Goal: Transaction & Acquisition: Purchase product/service

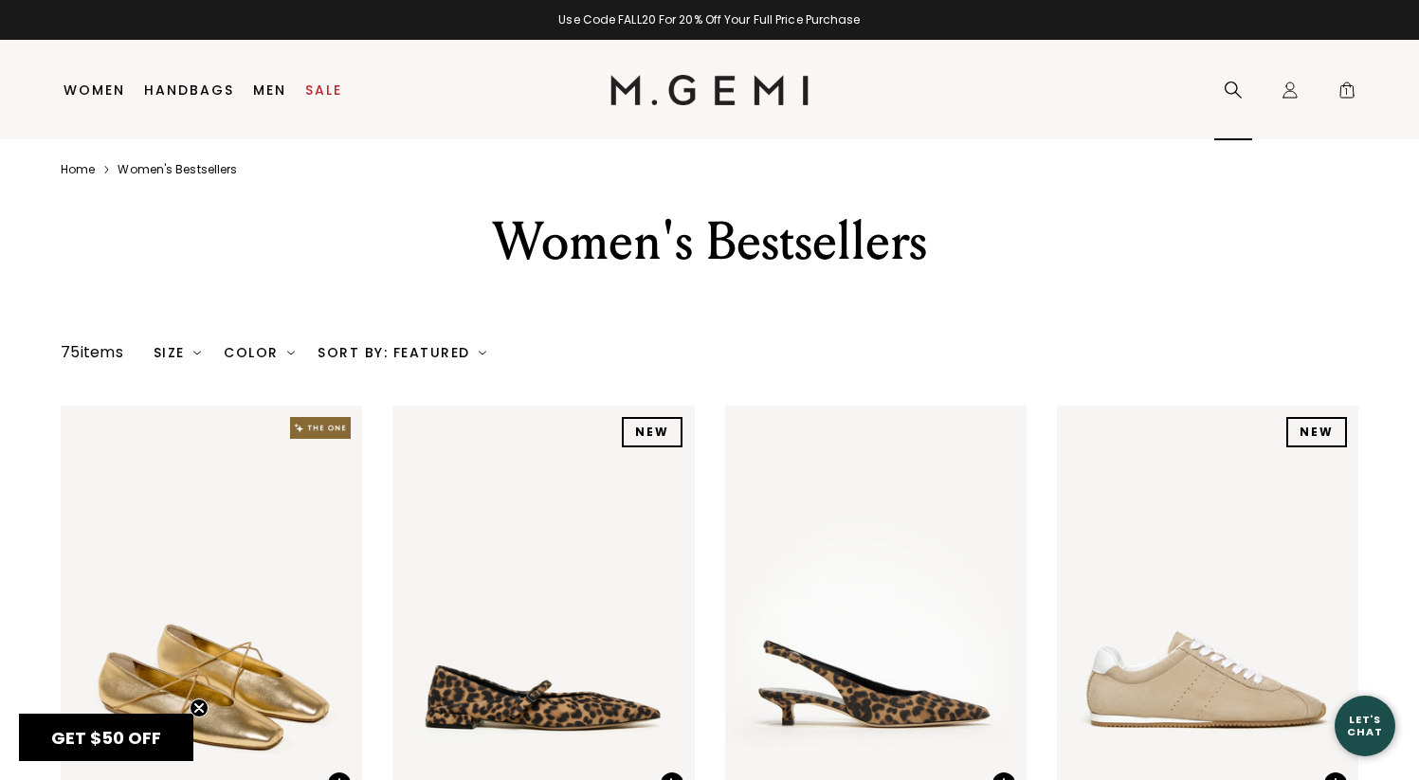
click at [1231, 82] on icon at bounding box center [1233, 90] width 17 height 17
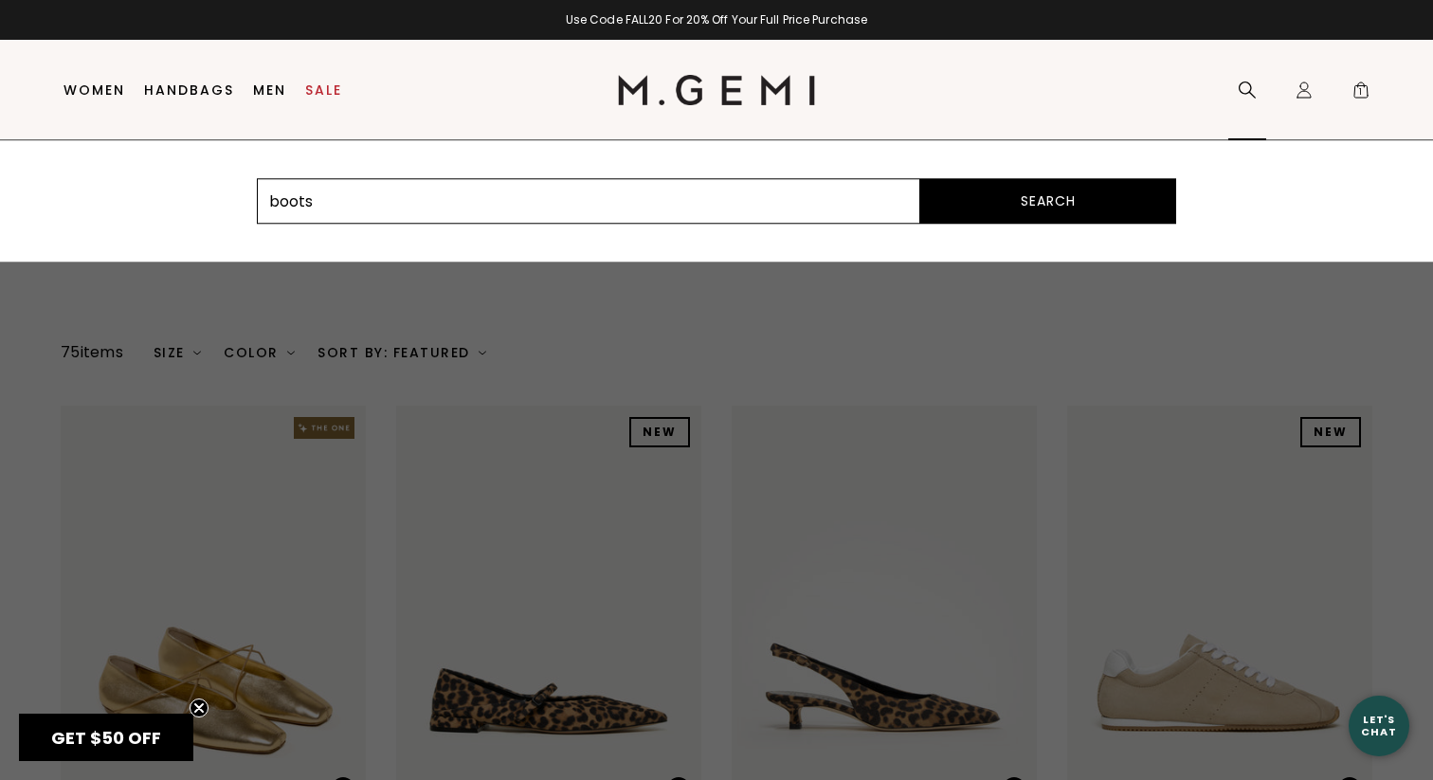
type input "boots"
click at [920, 178] on button "Search" at bounding box center [1048, 201] width 256 height 46
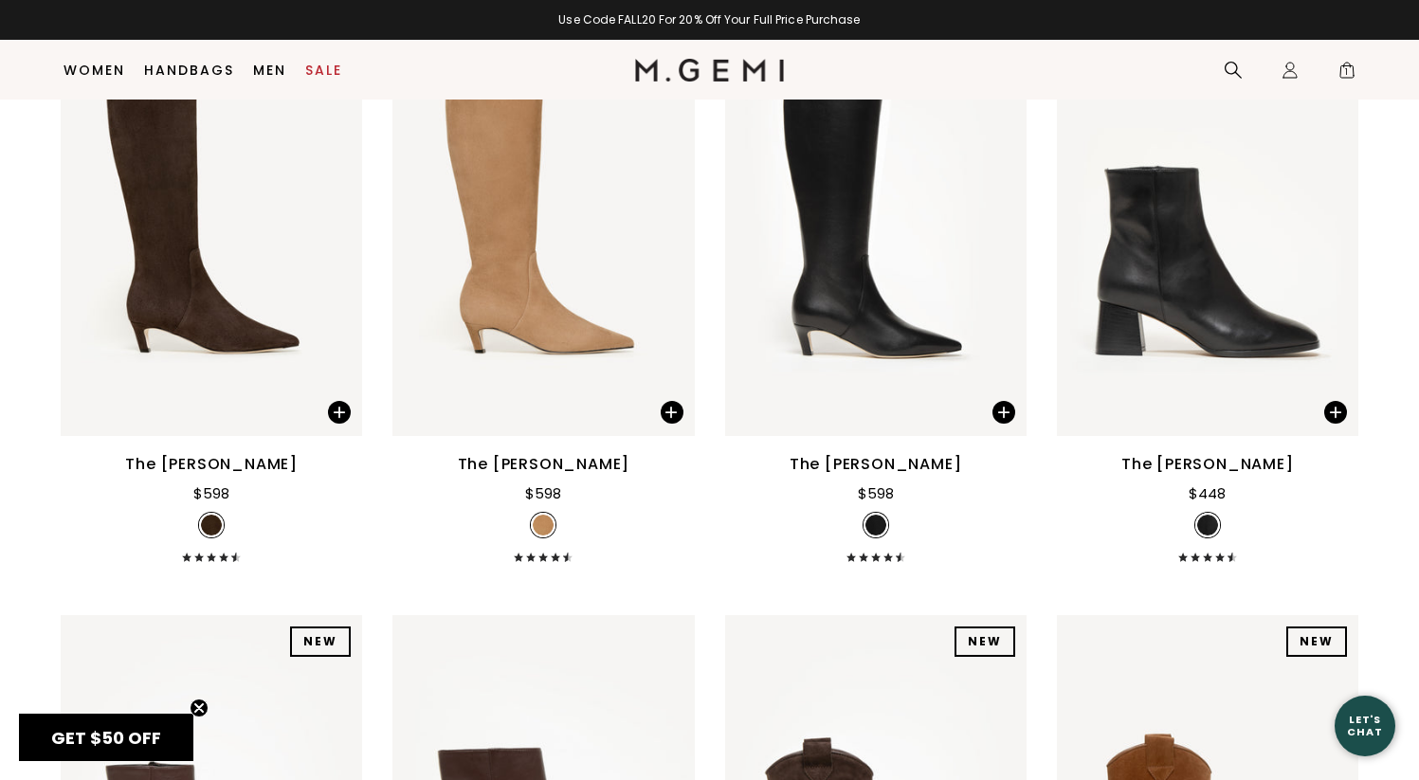
scroll to position [806, 0]
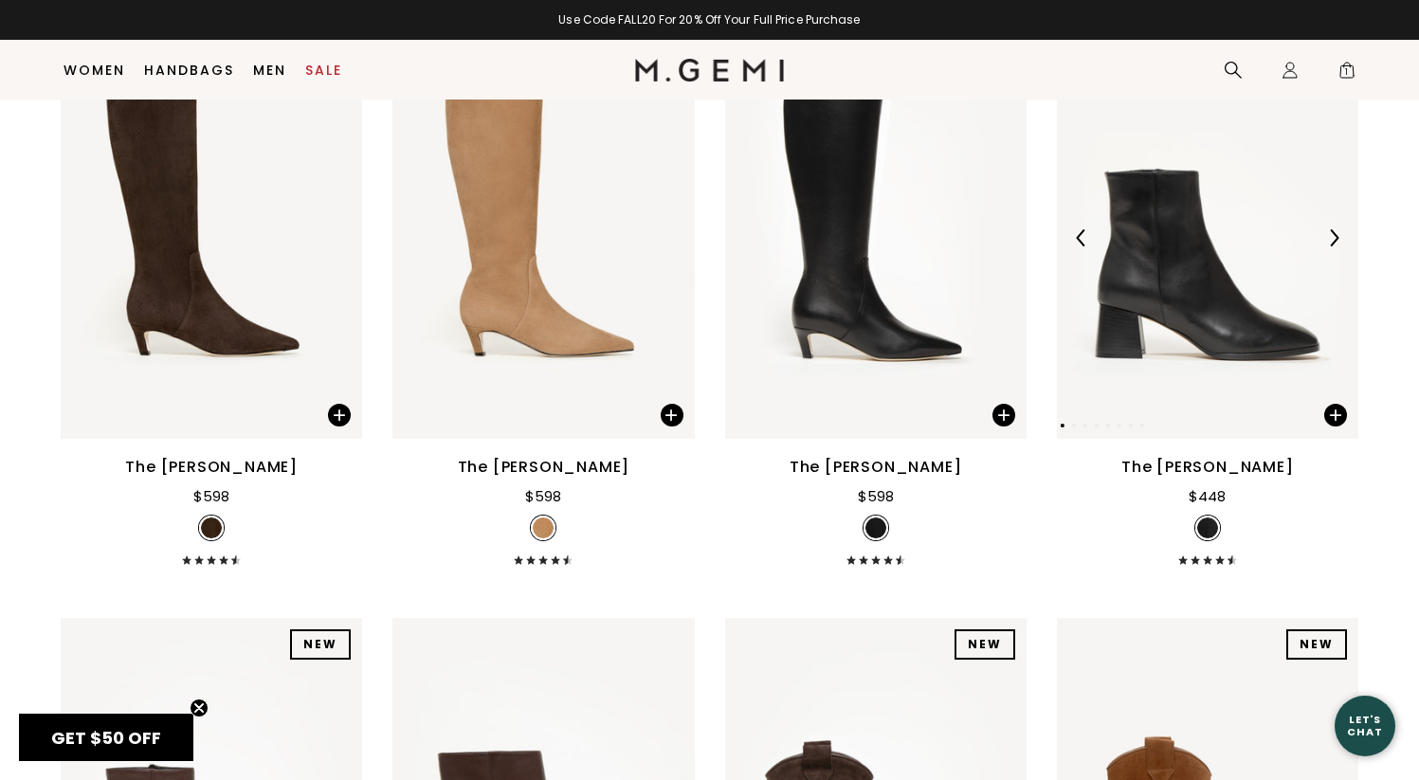
click at [1146, 206] on img at bounding box center [1207, 238] width 301 height 402
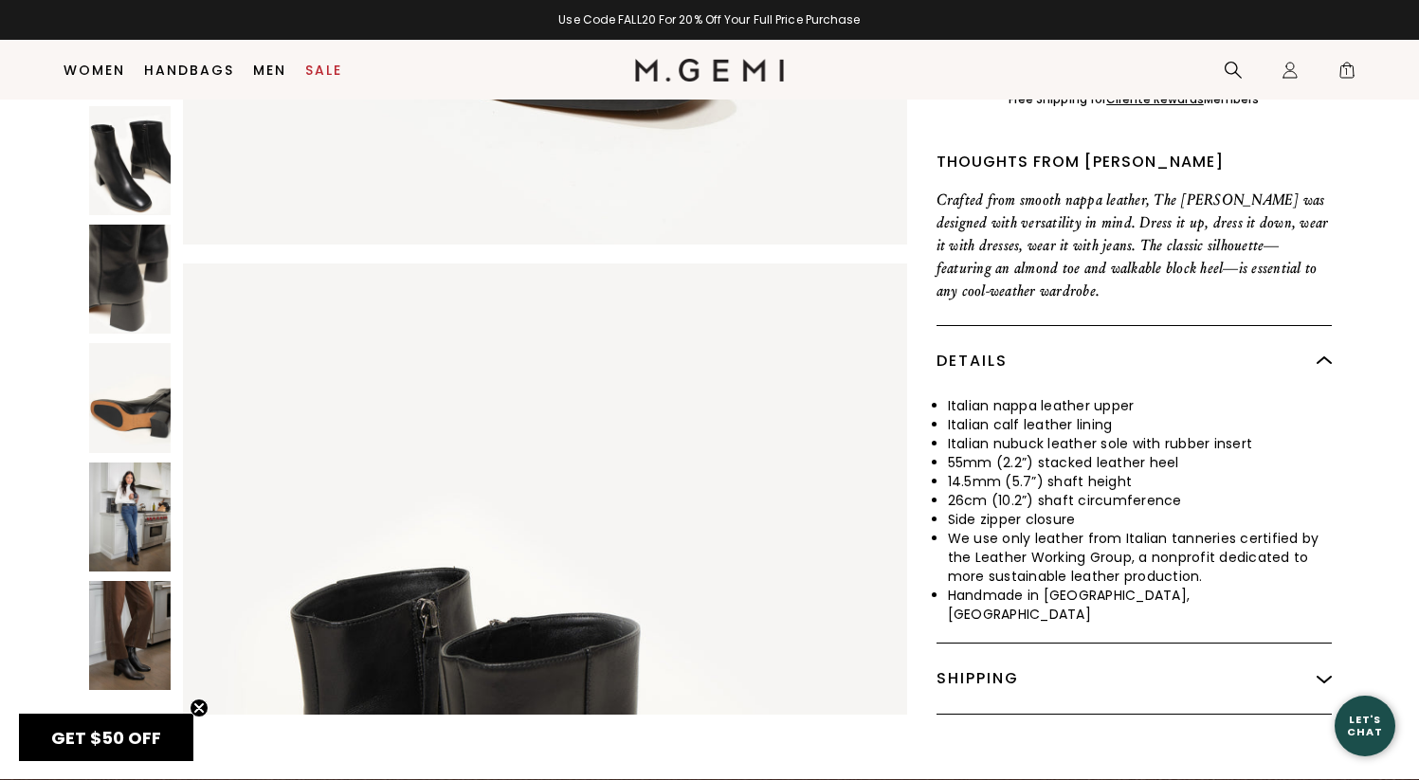
scroll to position [669, 0]
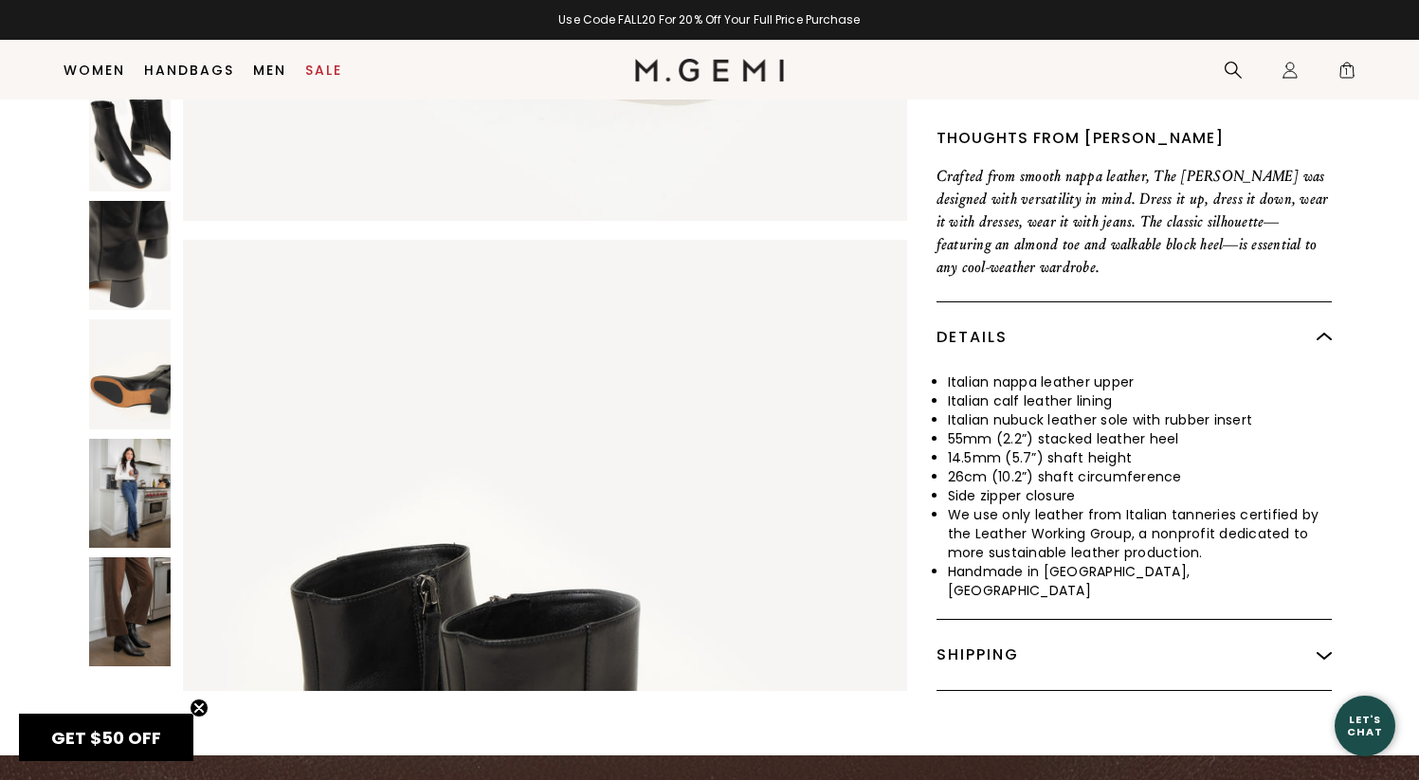
click at [131, 568] on img at bounding box center [130, 611] width 82 height 109
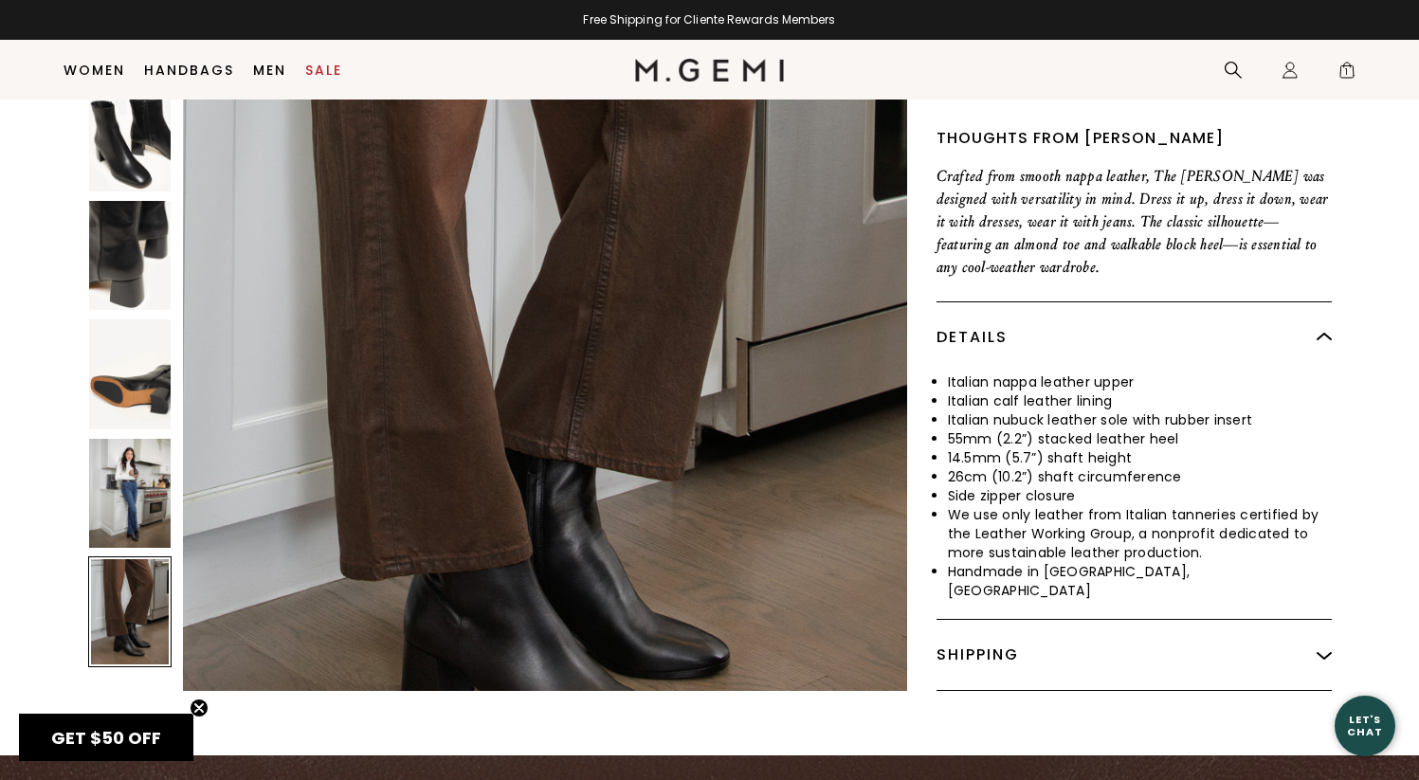
scroll to position [6757, 0]
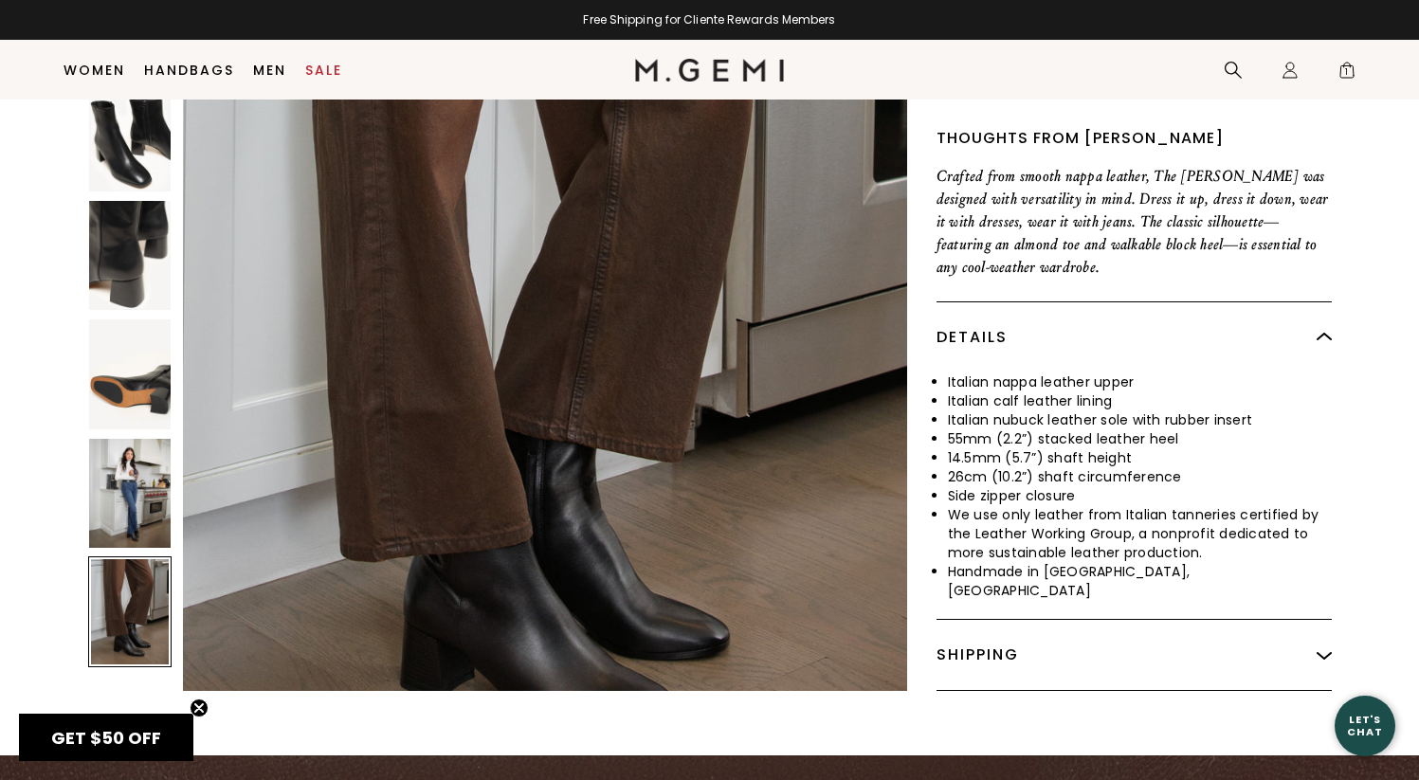
click at [124, 445] on img at bounding box center [130, 493] width 82 height 109
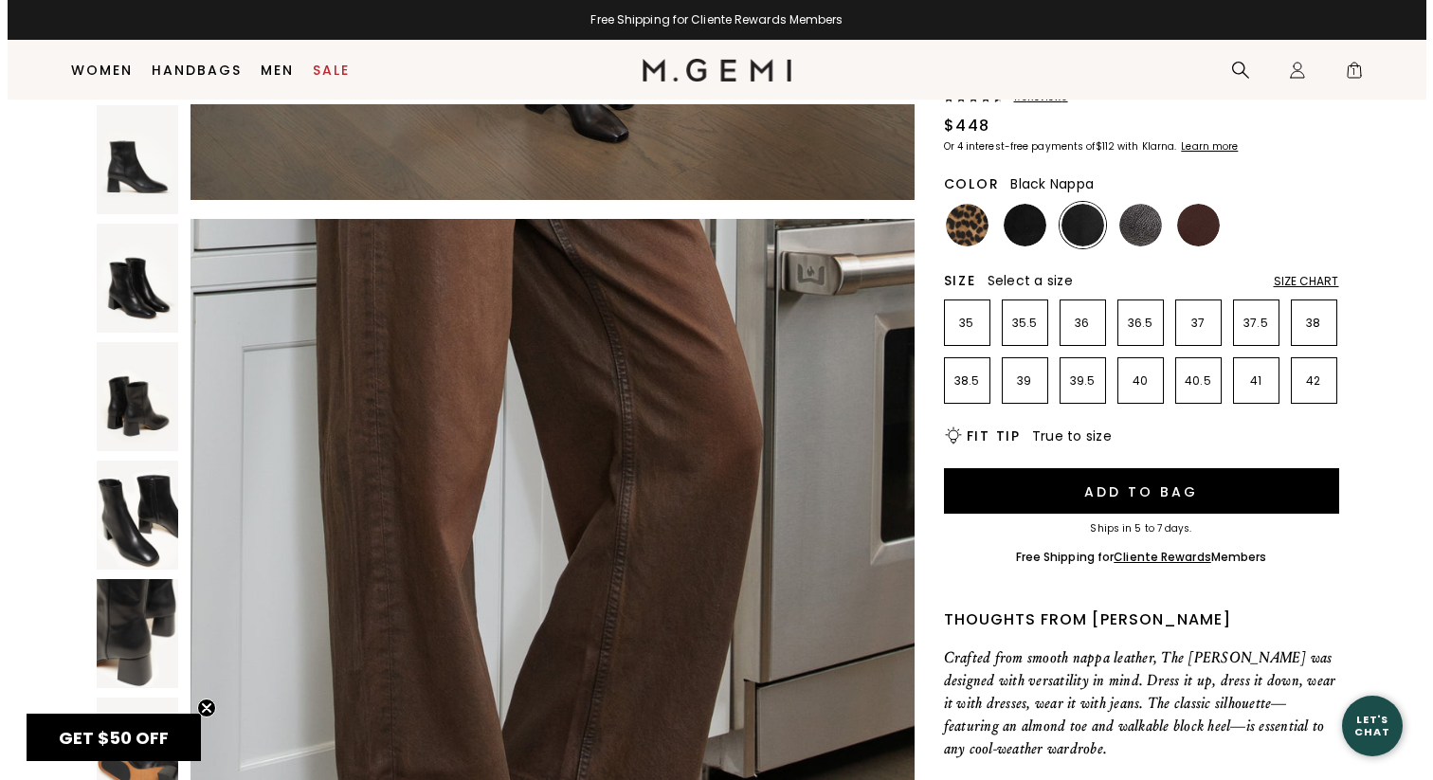
scroll to position [0, 0]
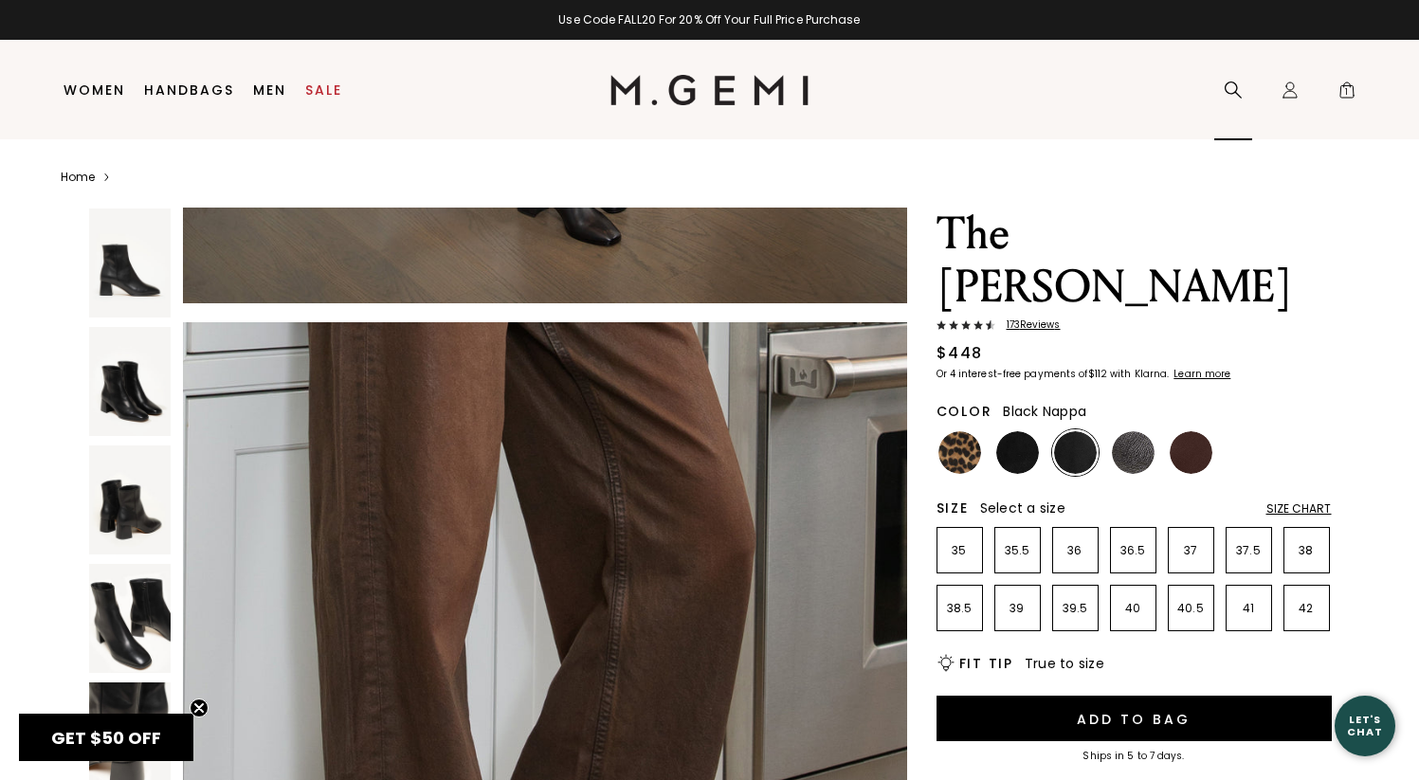
click at [1230, 82] on icon at bounding box center [1233, 90] width 19 height 19
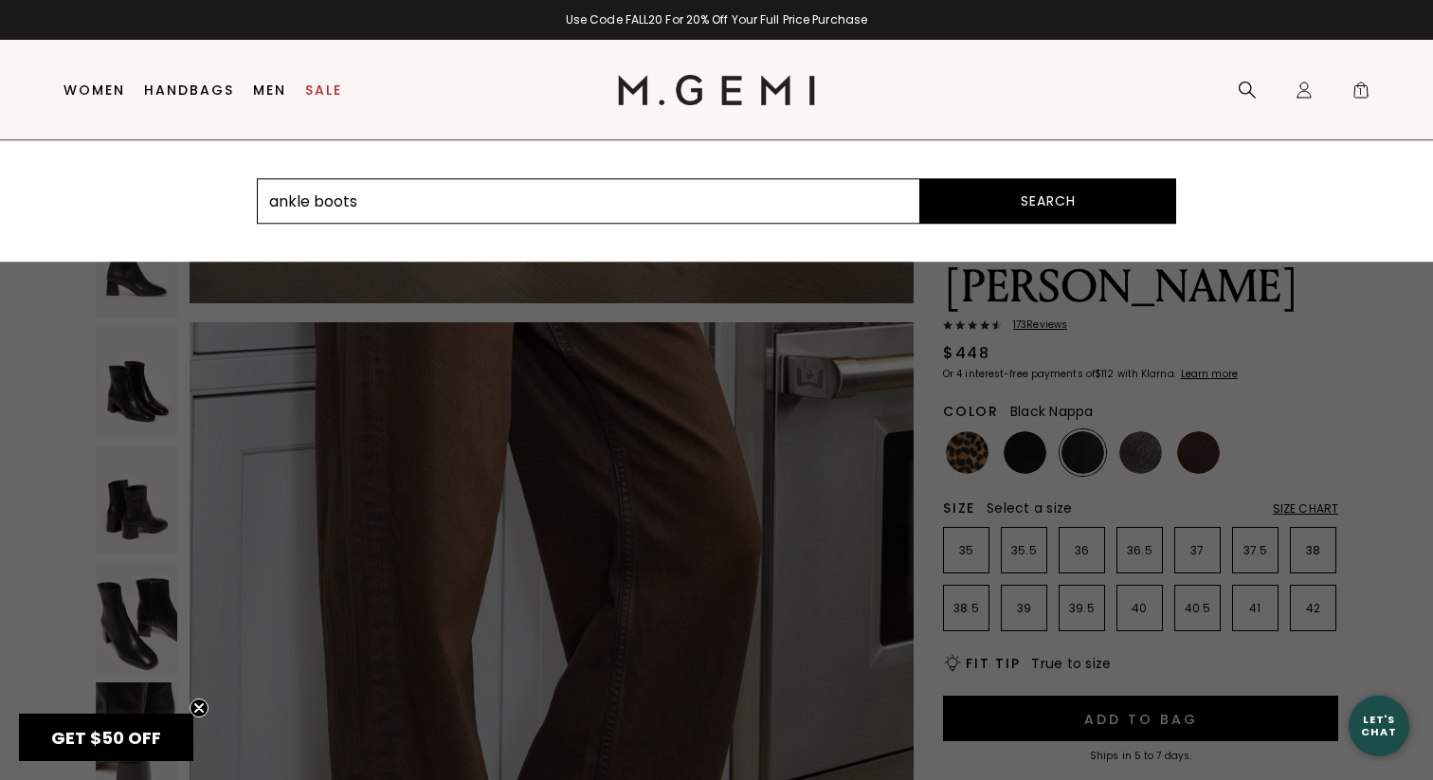
type input "ankle boots"
click at [920, 178] on button "Search" at bounding box center [1048, 201] width 256 height 46
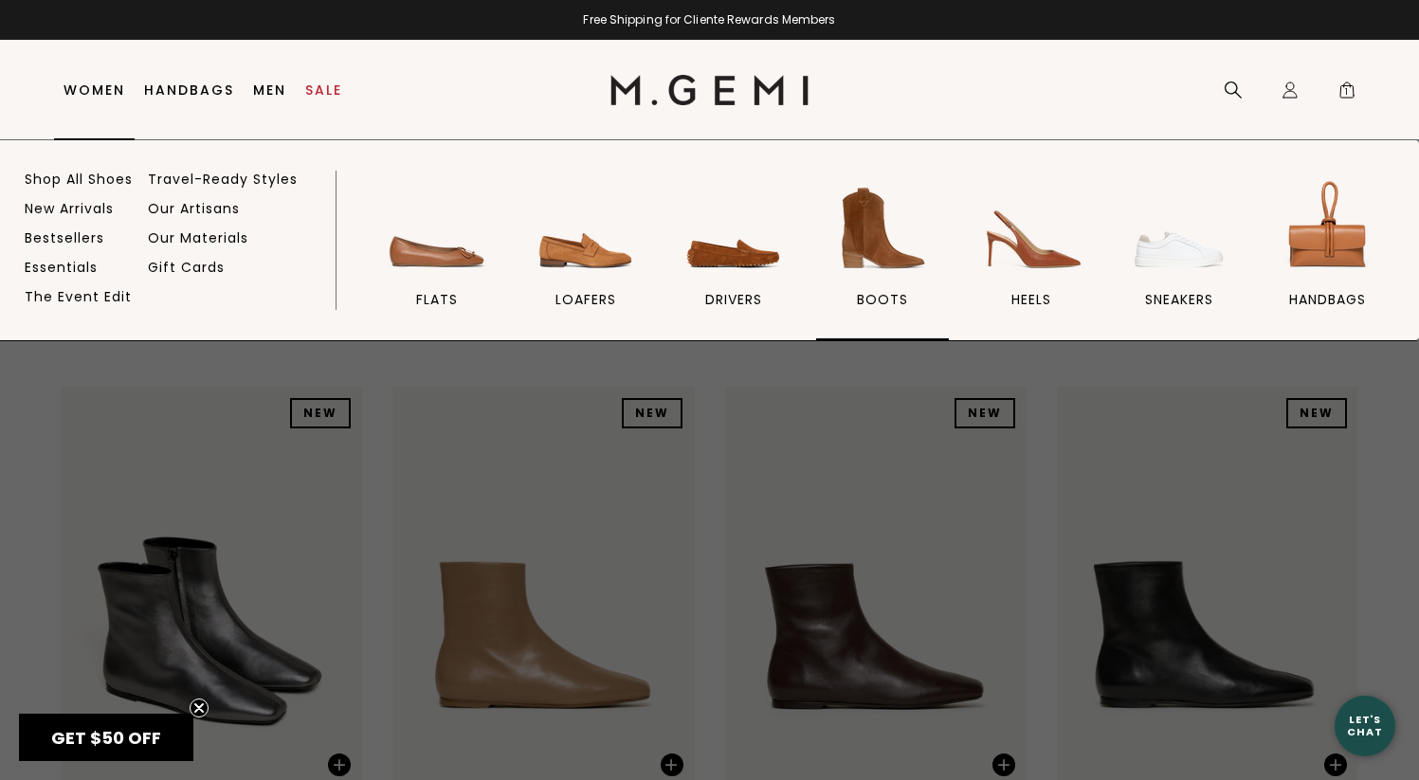
click at [858, 224] on img at bounding box center [882, 228] width 106 height 106
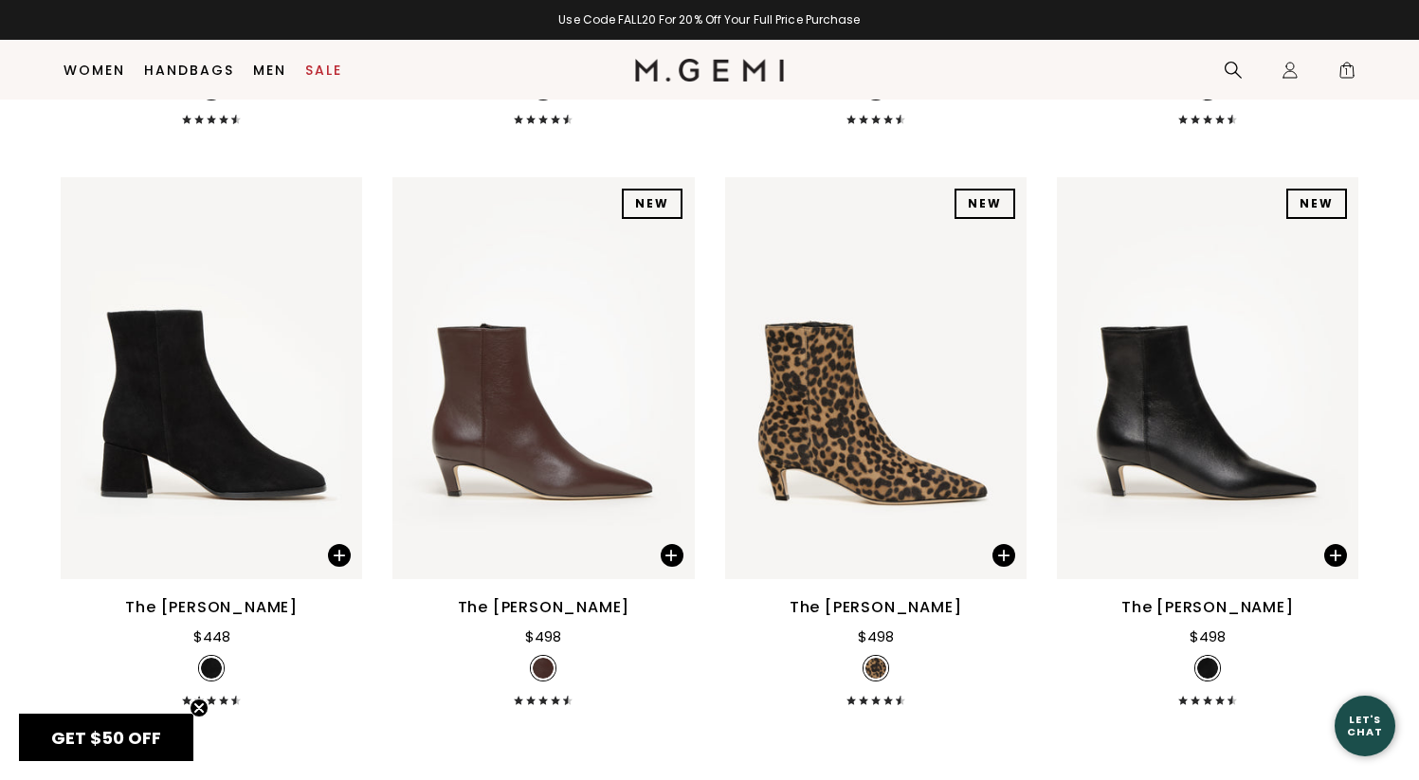
scroll to position [1358, 0]
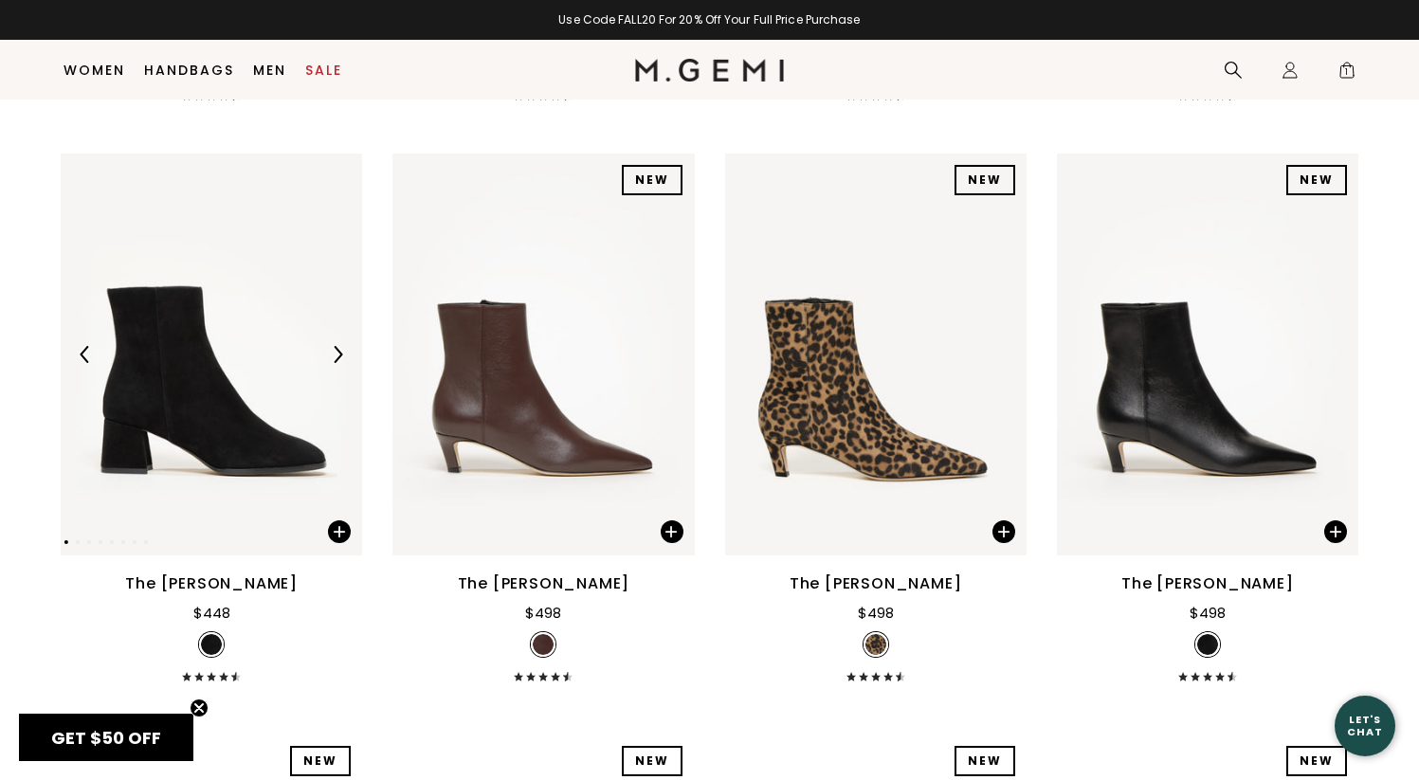
click at [234, 330] on img at bounding box center [211, 355] width 301 height 402
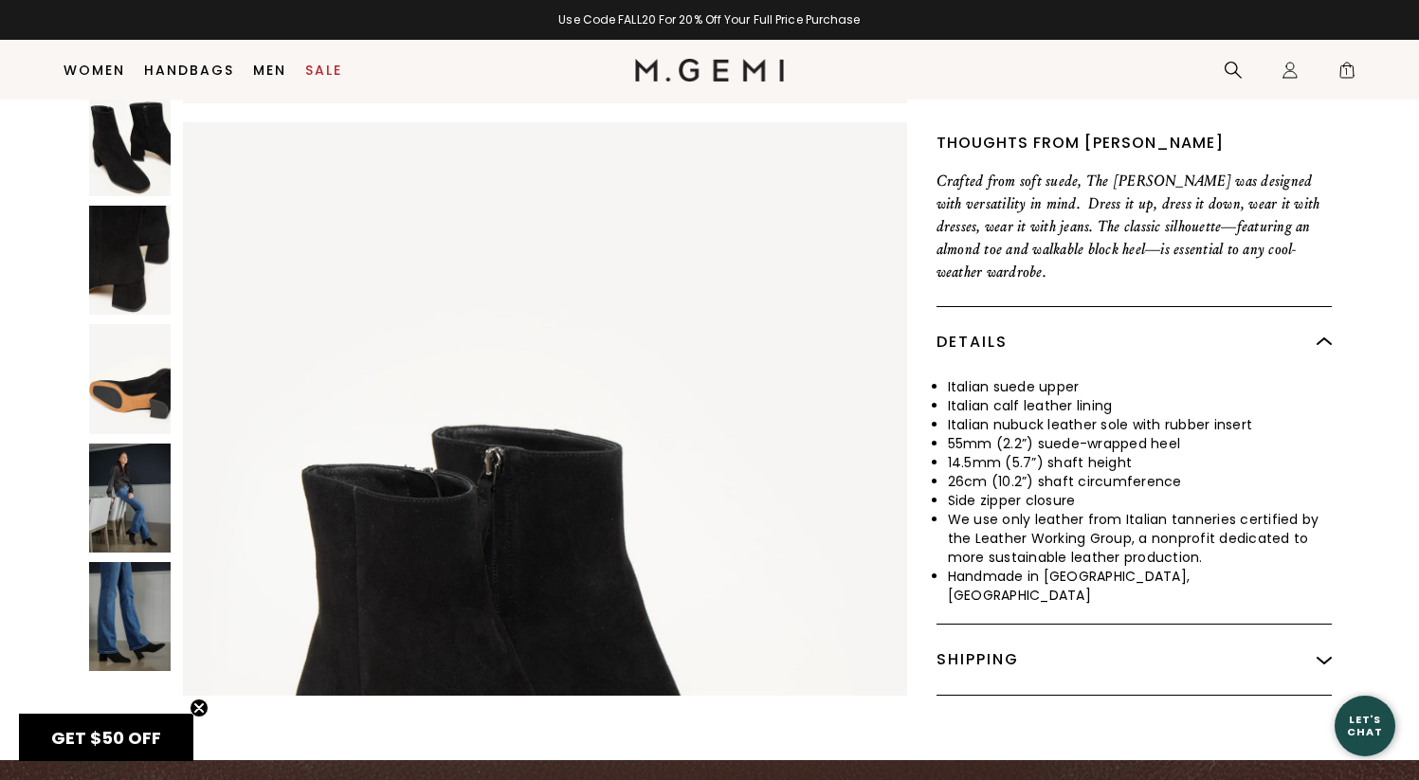
scroll to position [702, 0]
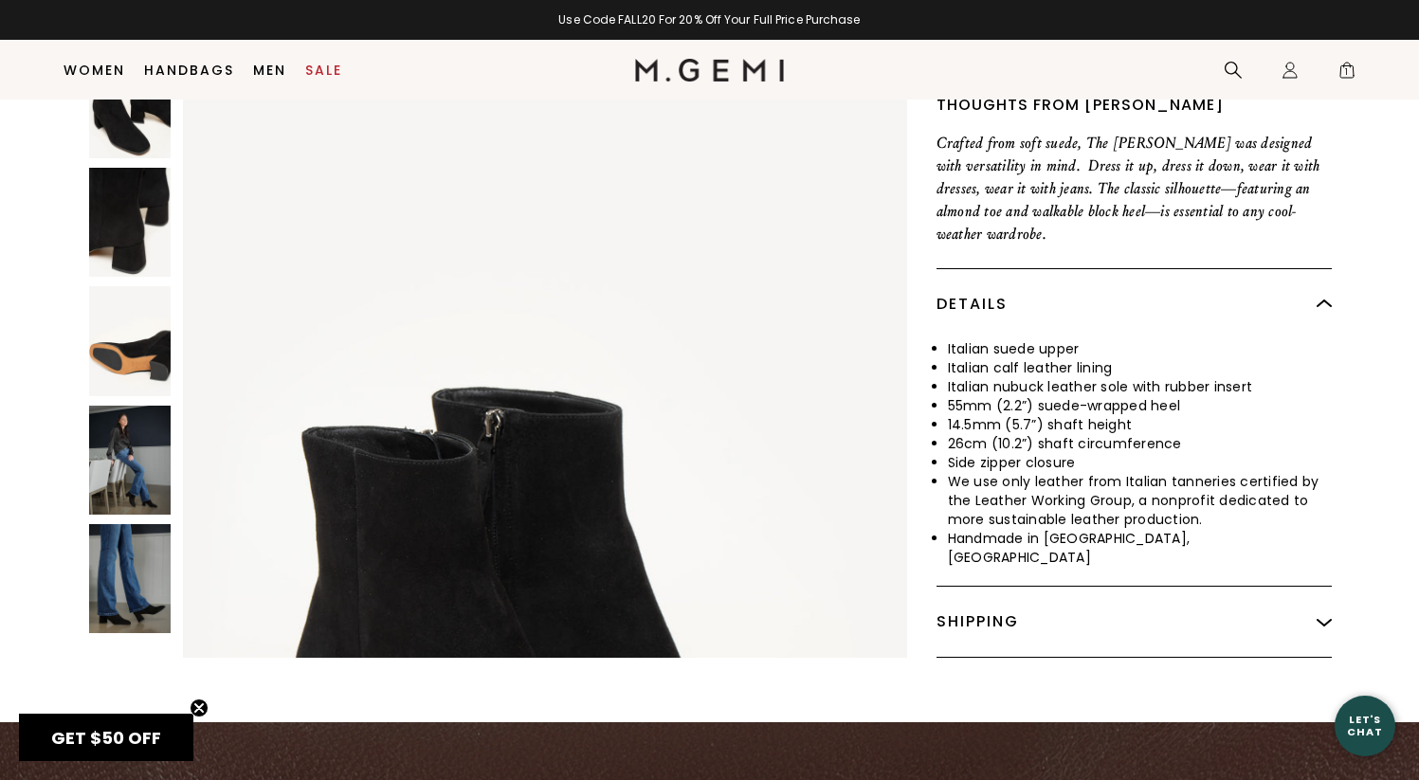
click at [130, 449] on img at bounding box center [130, 460] width 82 height 109
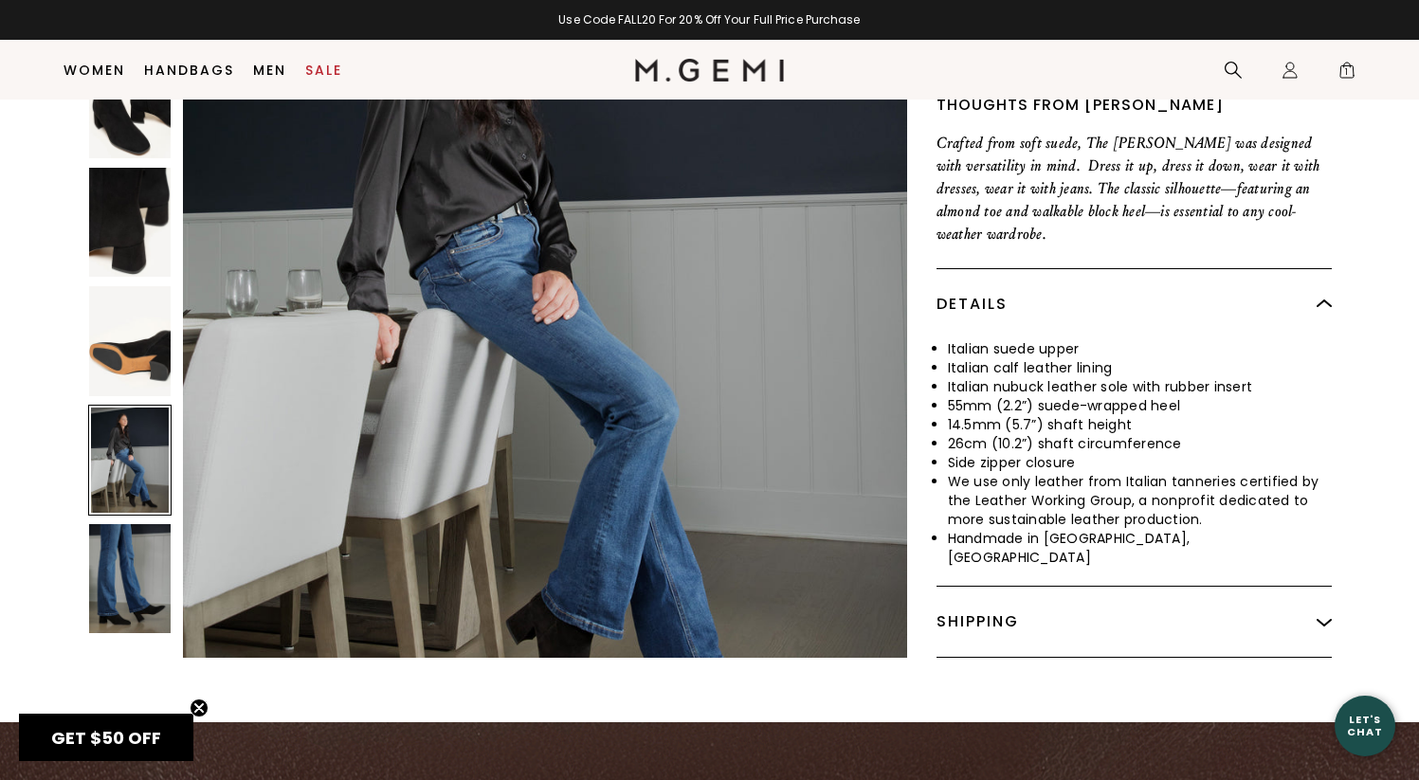
scroll to position [5791, 0]
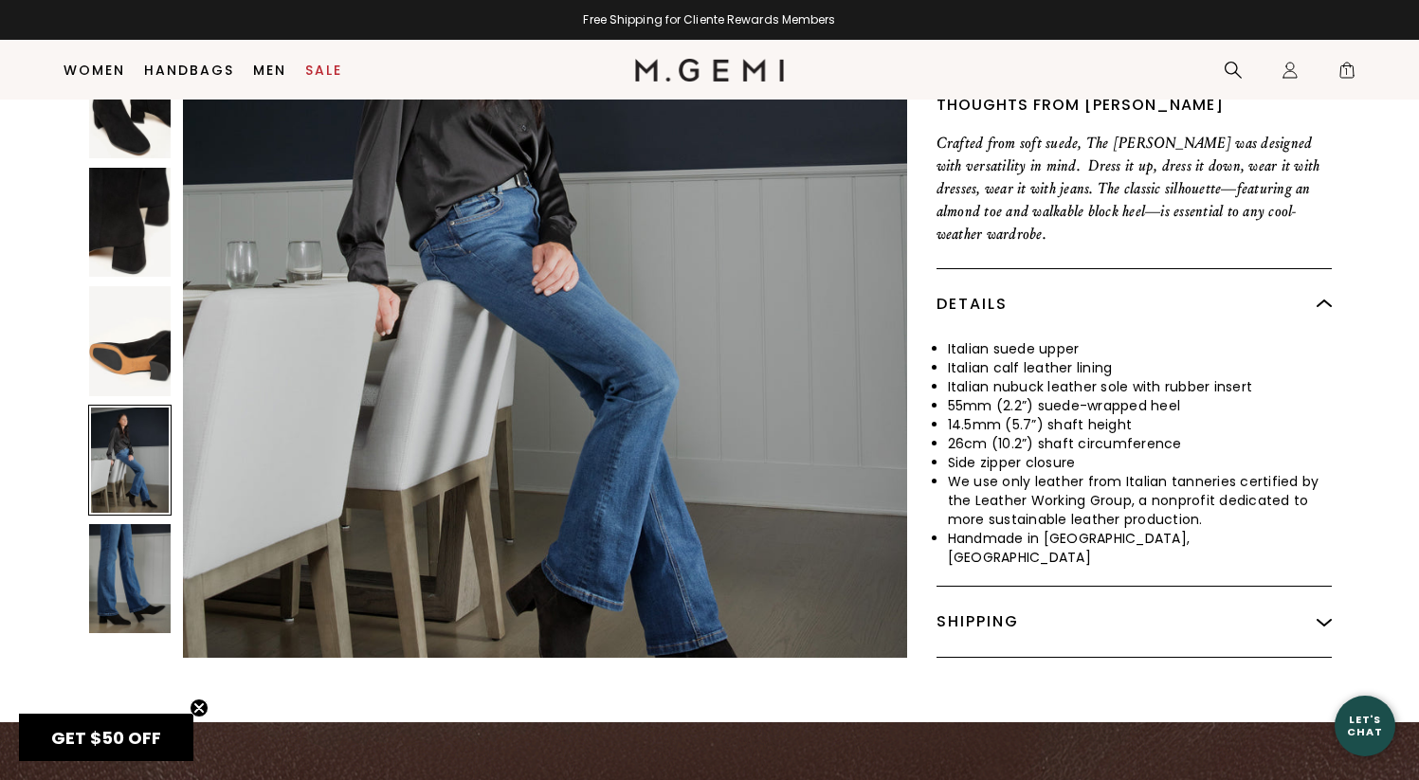
click at [144, 525] on img at bounding box center [130, 578] width 82 height 109
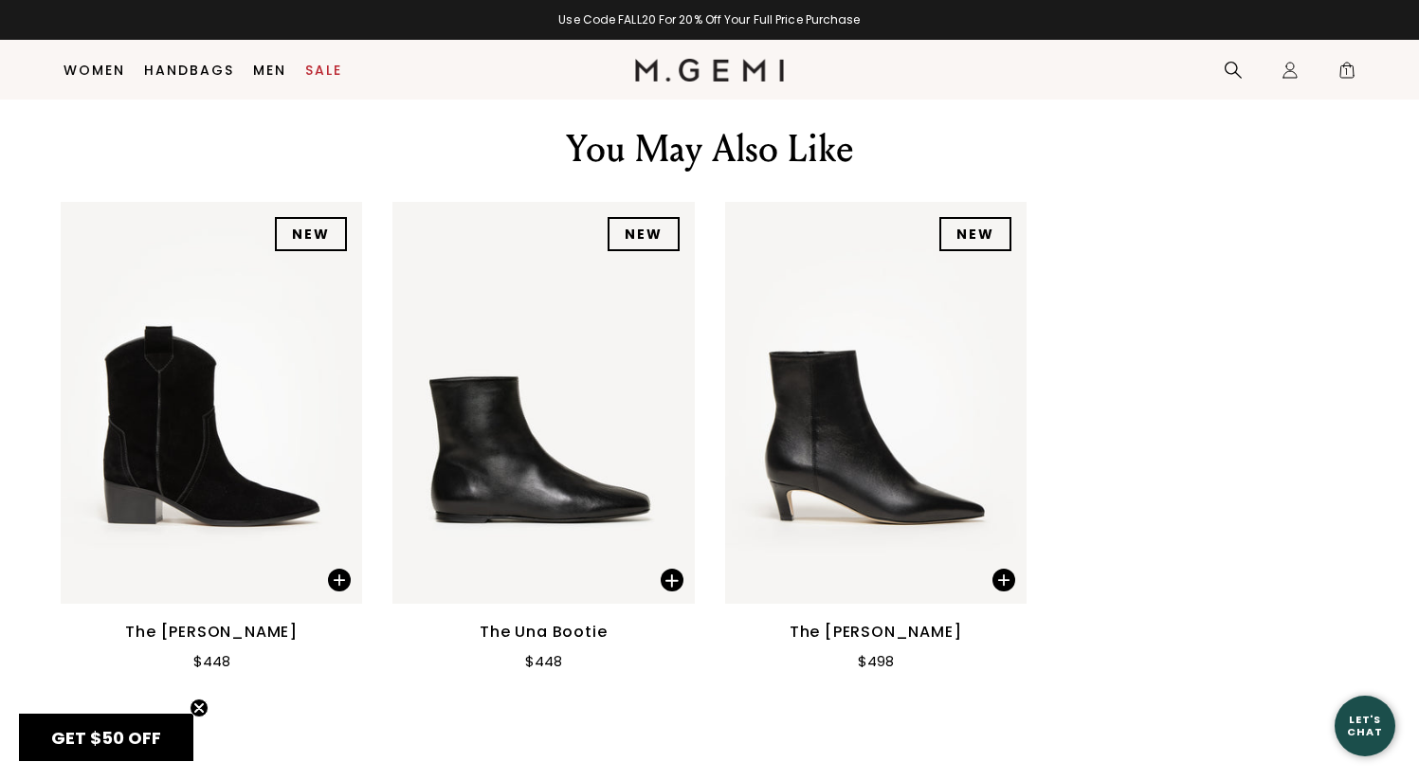
scroll to position [2988, 0]
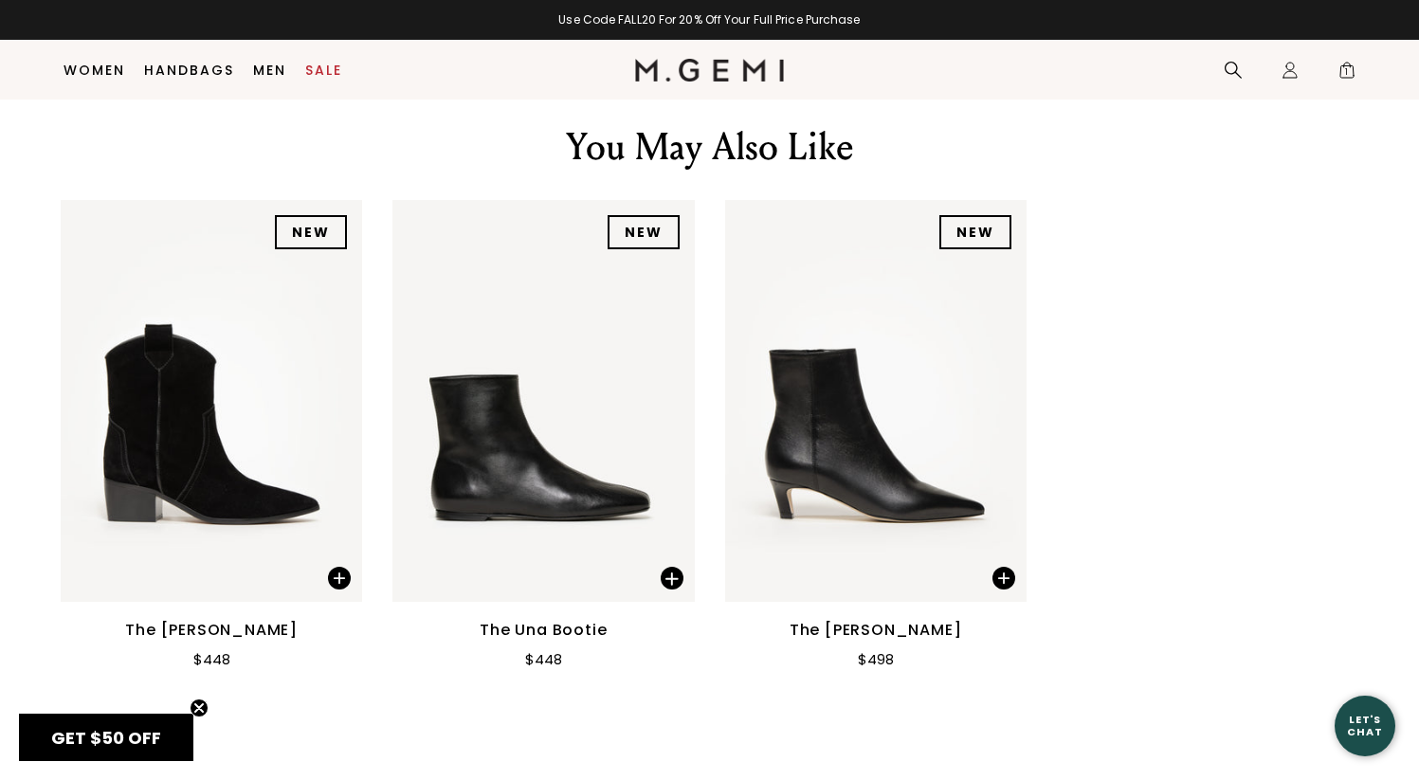
click at [884, 303] on img at bounding box center [875, 401] width 301 height 402
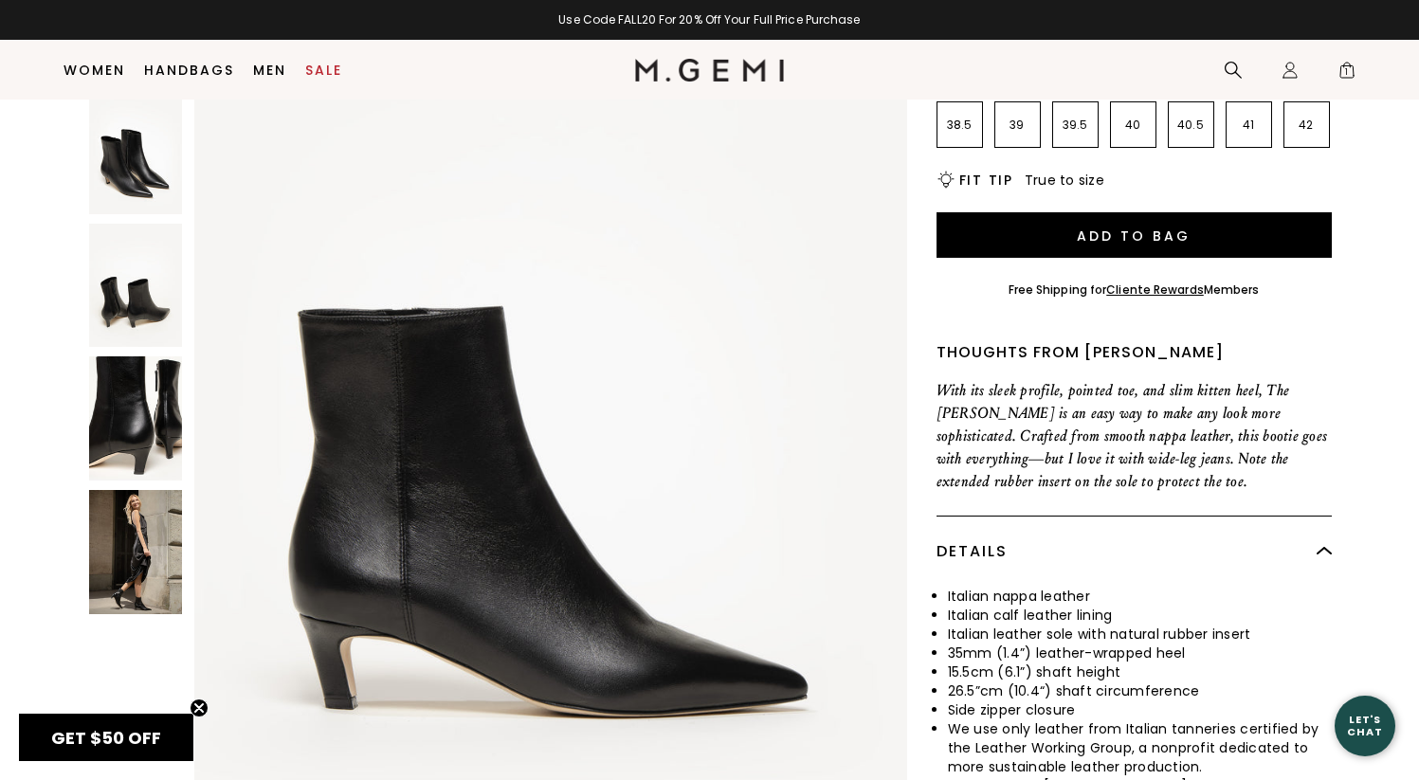
scroll to position [467, 0]
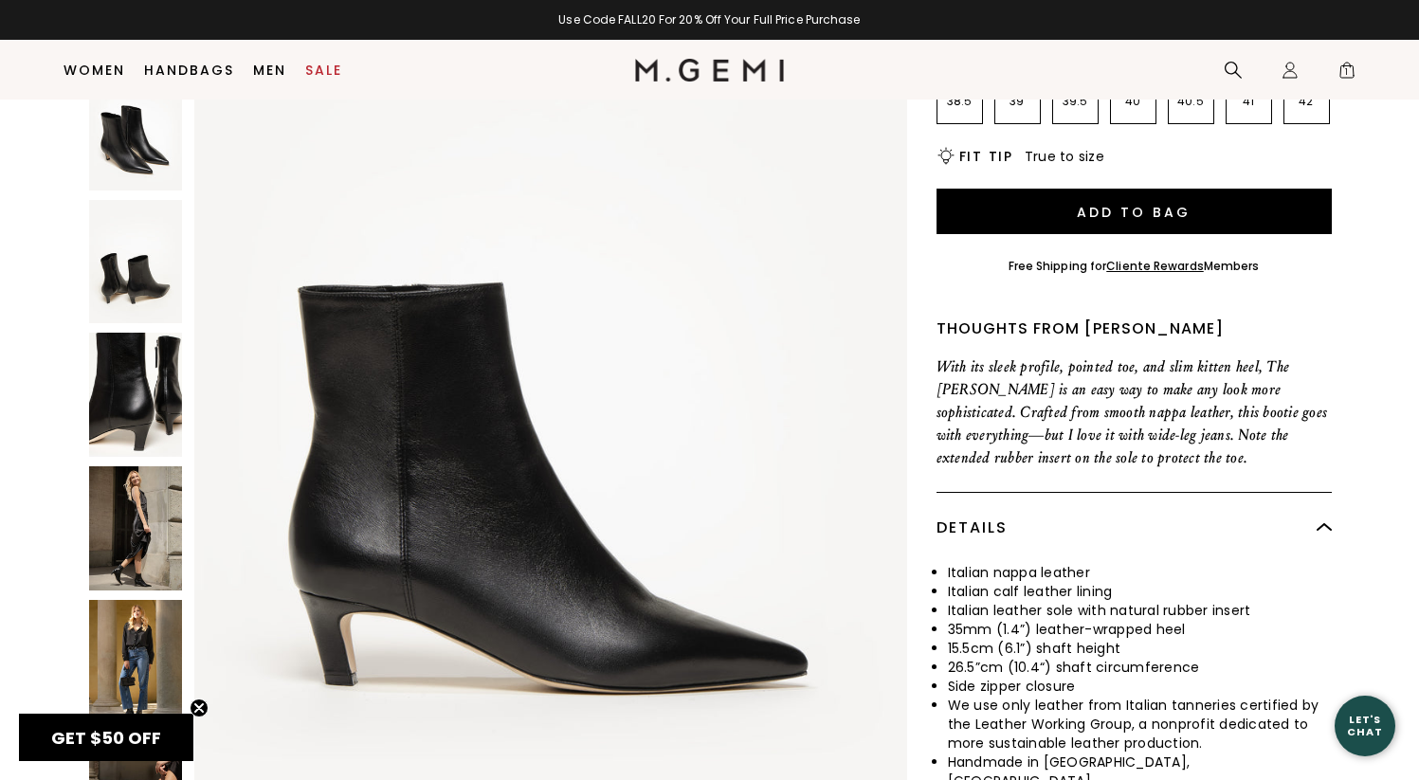
click at [157, 477] on img at bounding box center [135, 528] width 93 height 124
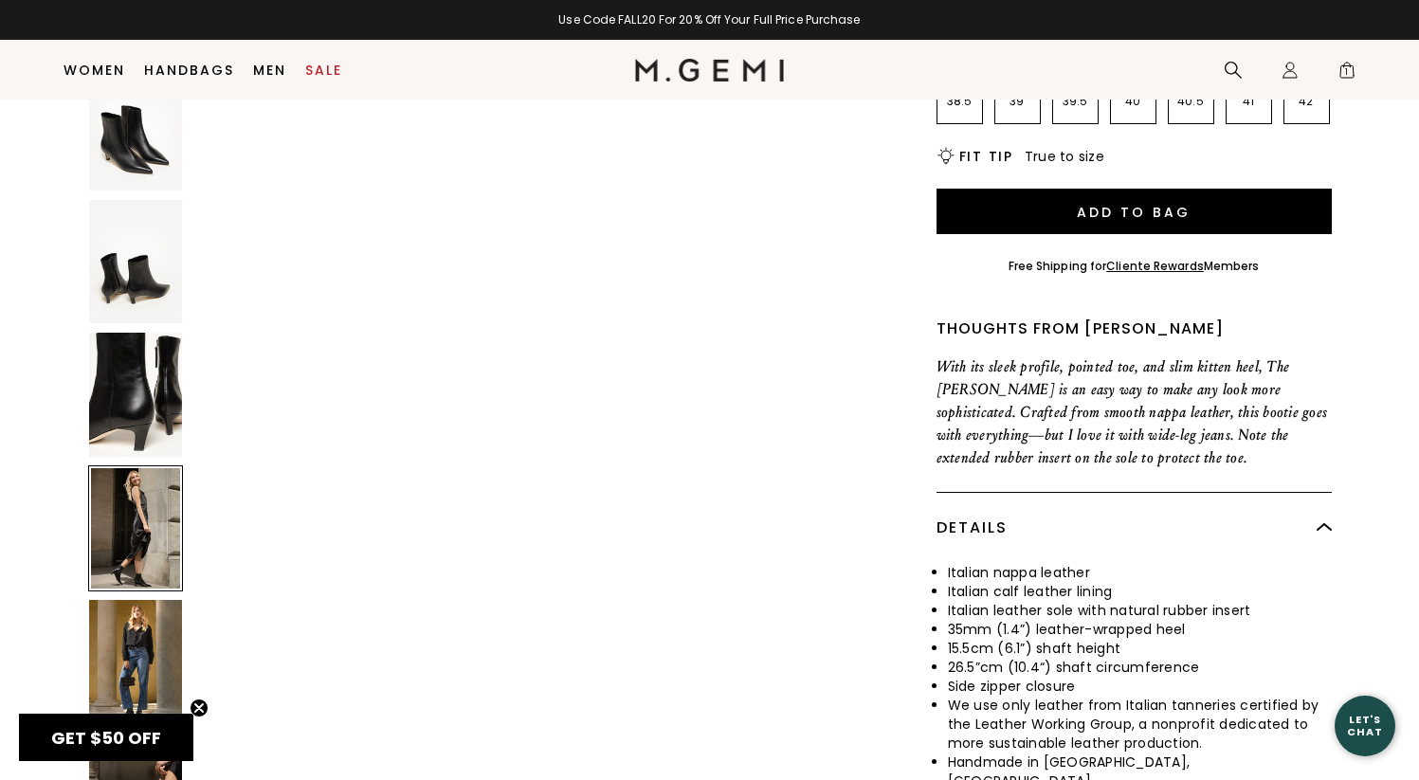
scroll to position [3887, 0]
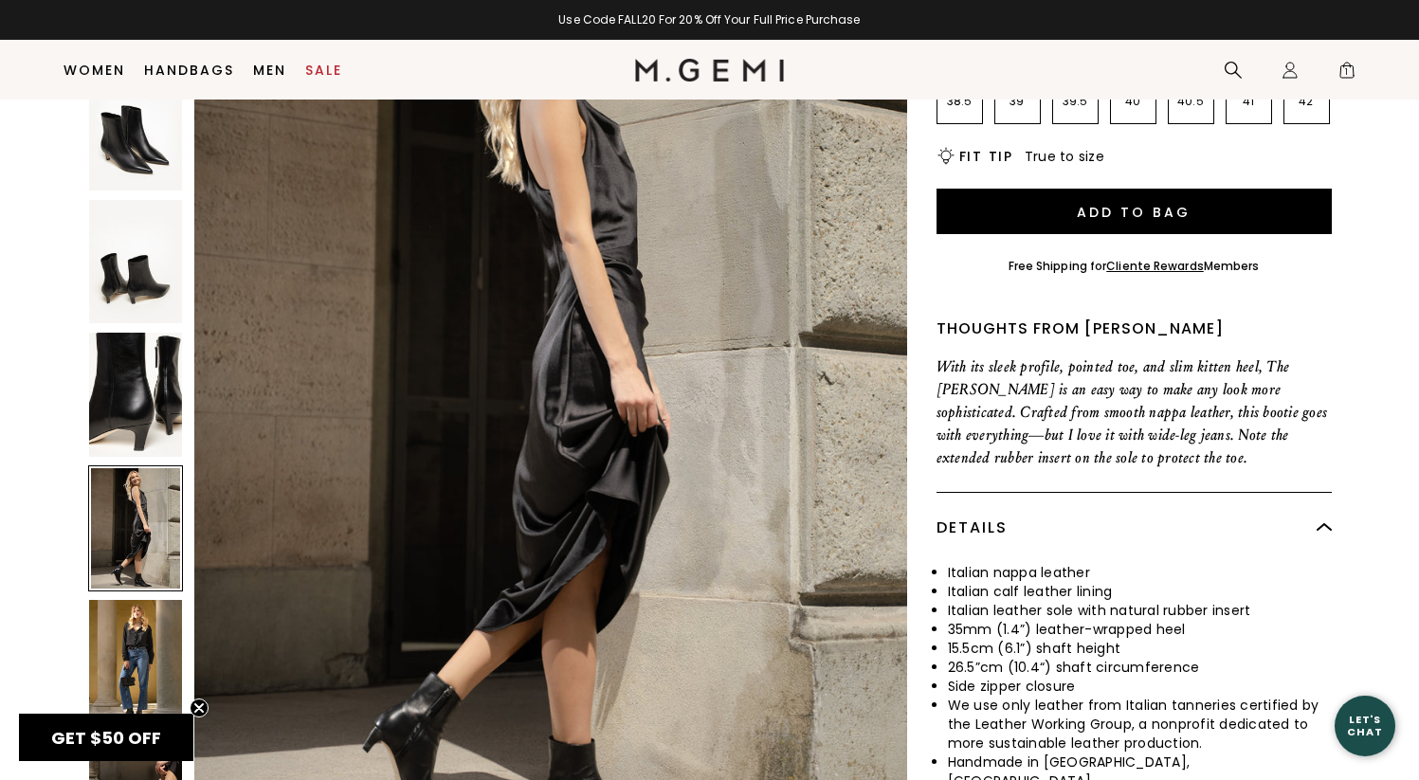
click at [538, 630] on img at bounding box center [550, 397] width 713 height 950
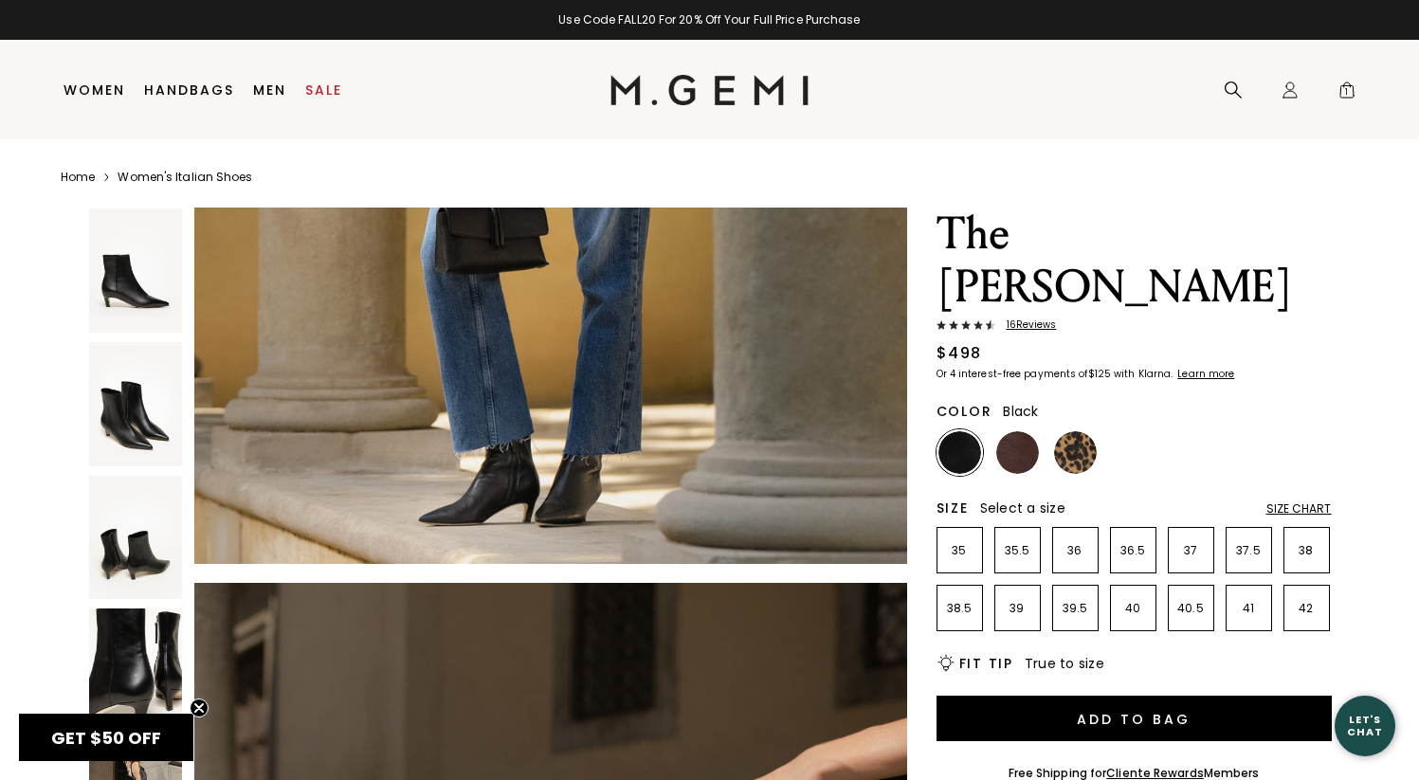
scroll to position [5454, 0]
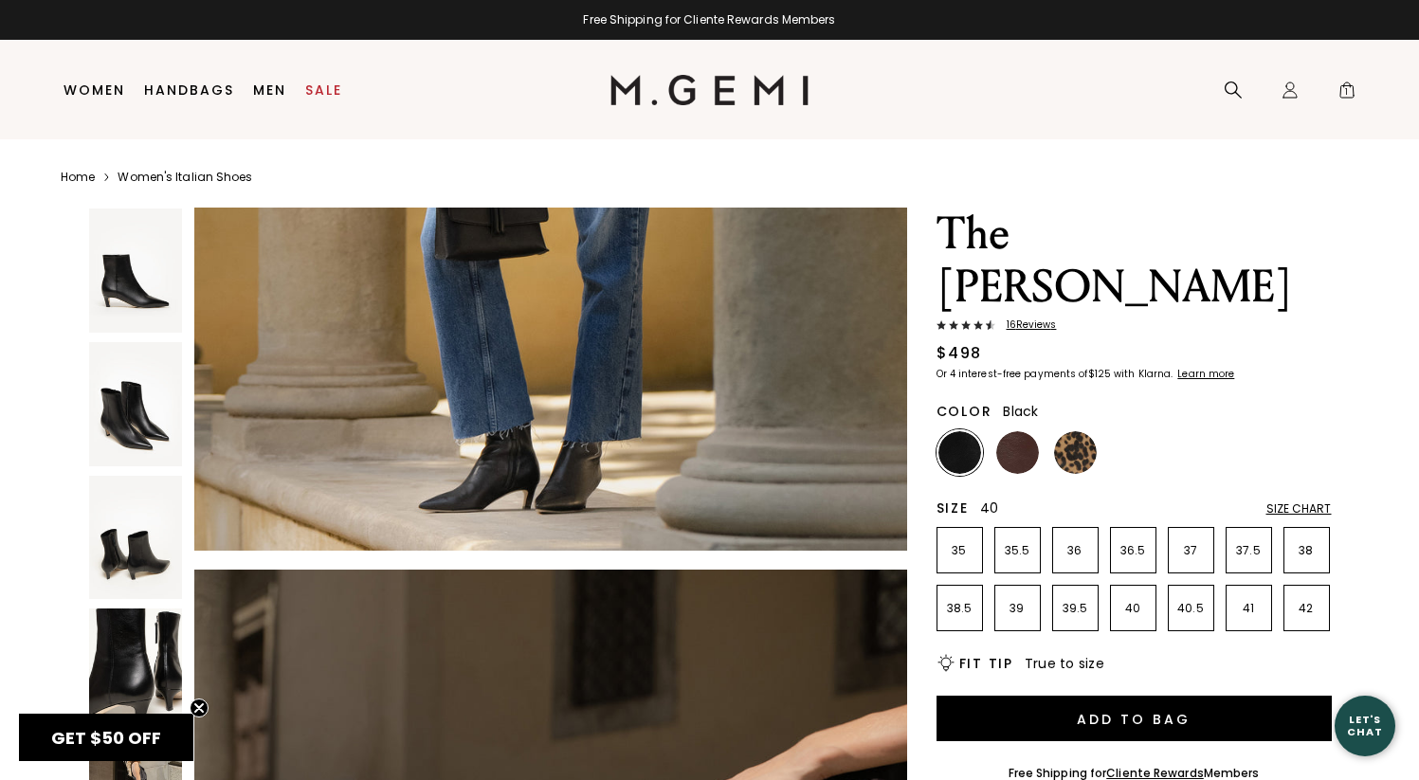
click at [1140, 601] on p "40" at bounding box center [1133, 608] width 45 height 15
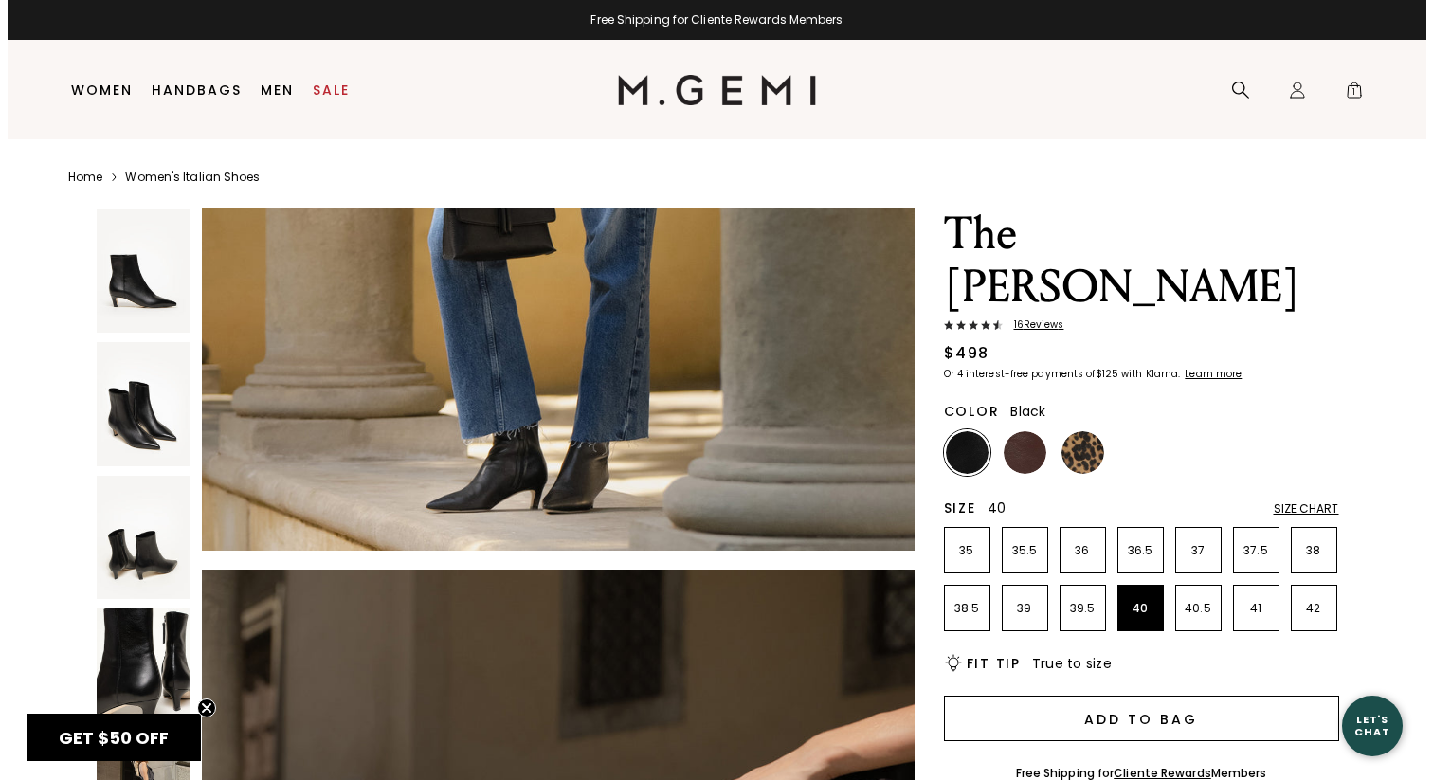
scroll to position [0, 0]
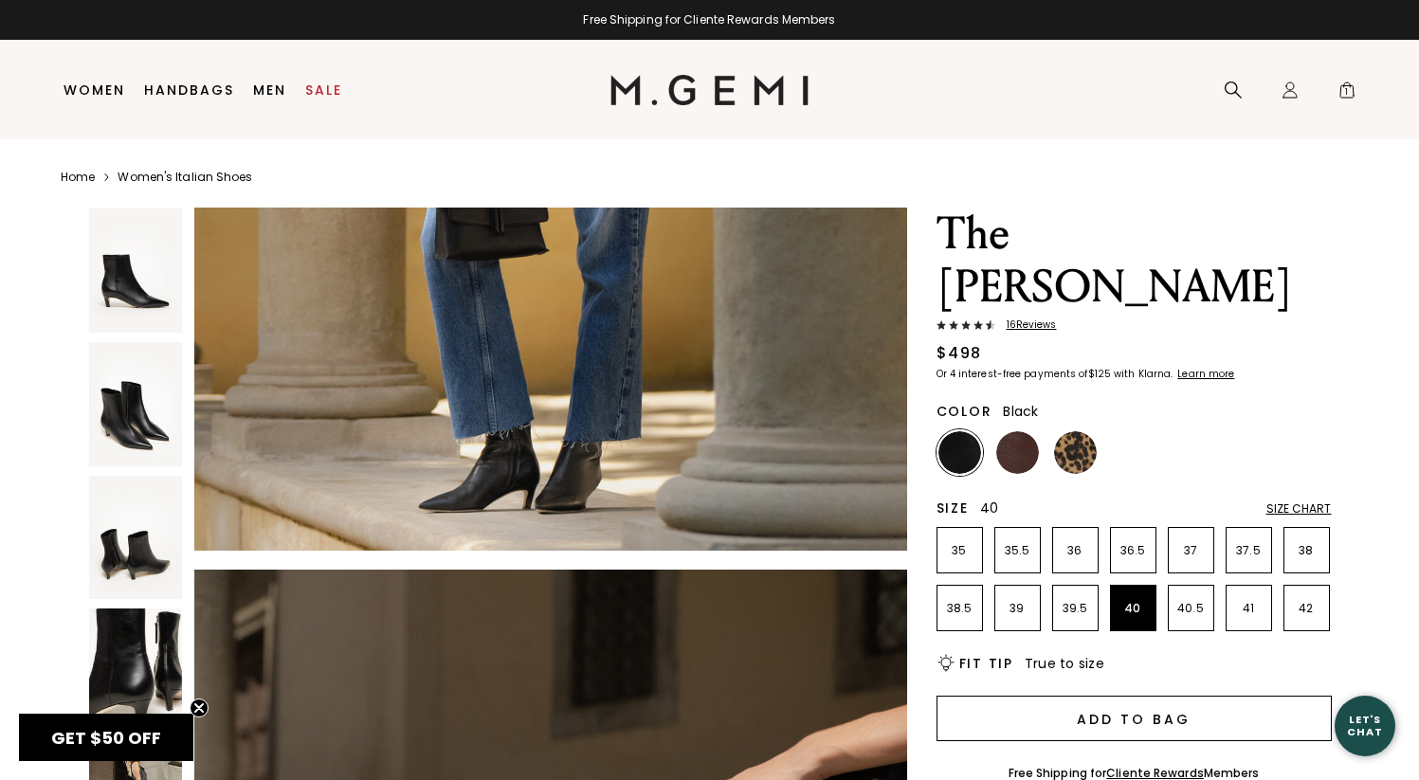
click at [1114, 696] on button "Add to Bag" at bounding box center [1134, 719] width 395 height 46
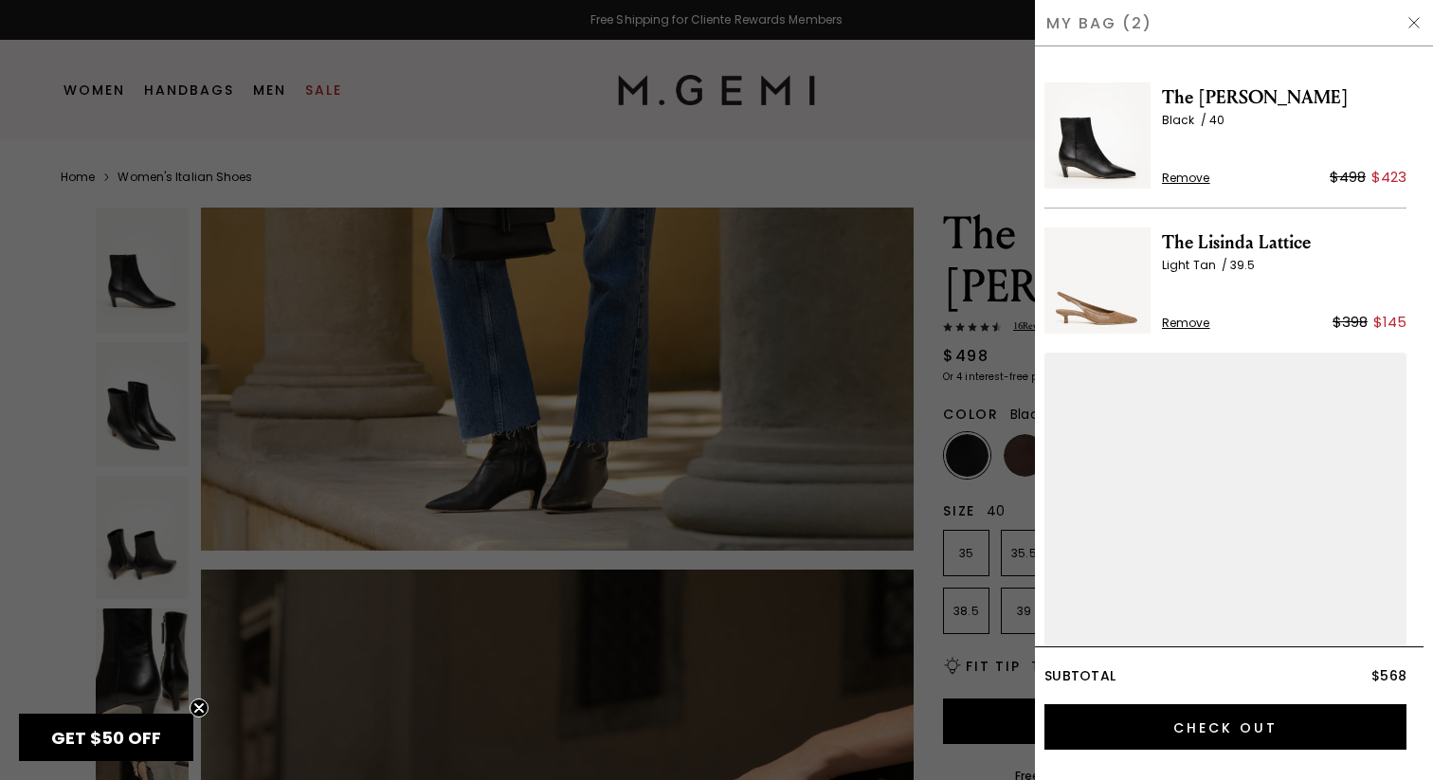
click at [1346, 96] on body "Accessibility Screen-Reader Guide, Feedback, and Issue Reporting | New window i…" at bounding box center [716, 390] width 1433 height 780
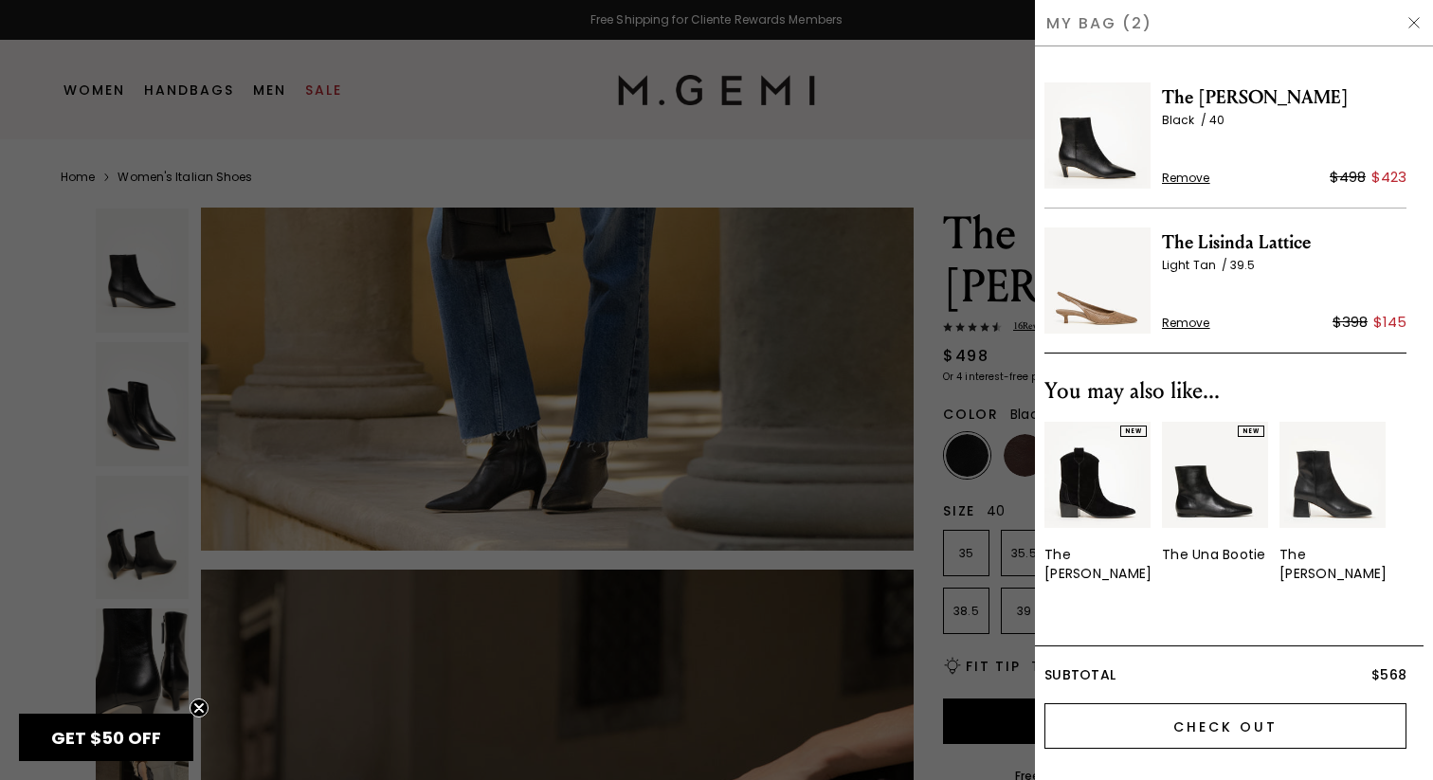
click at [1131, 714] on input "Check Out" at bounding box center [1226, 726] width 362 height 46
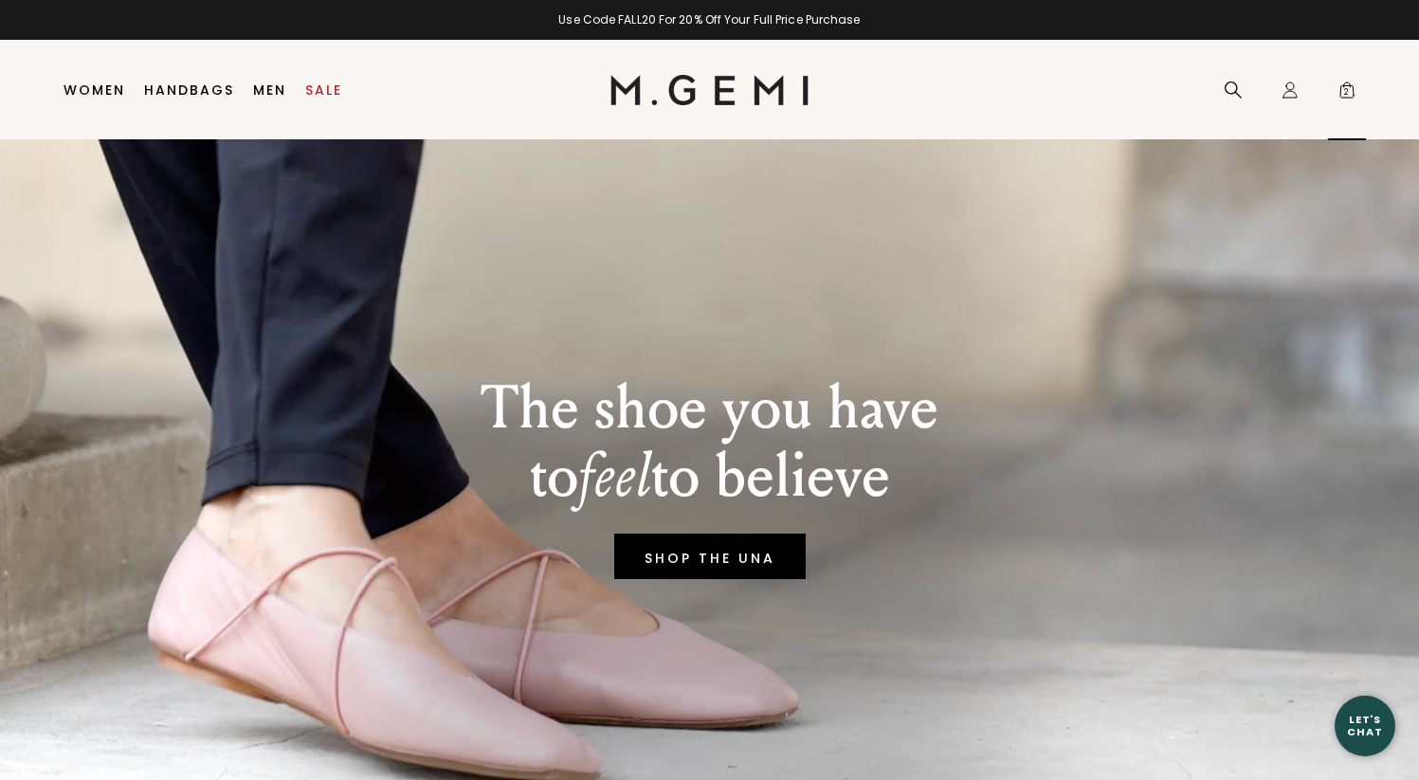
click at [1350, 93] on span "2" at bounding box center [1347, 93] width 19 height 19
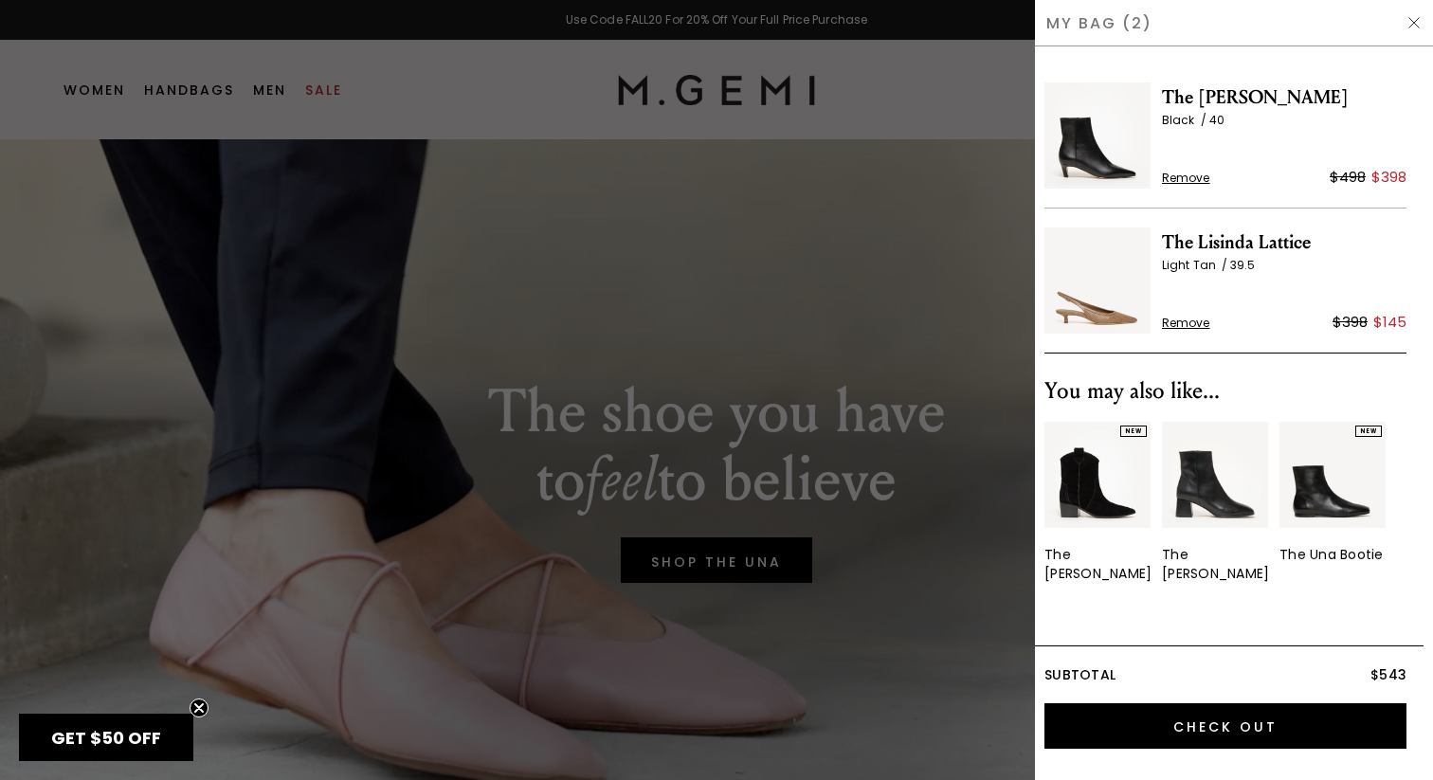
click at [1196, 173] on span "Remove" at bounding box center [1186, 178] width 48 height 15
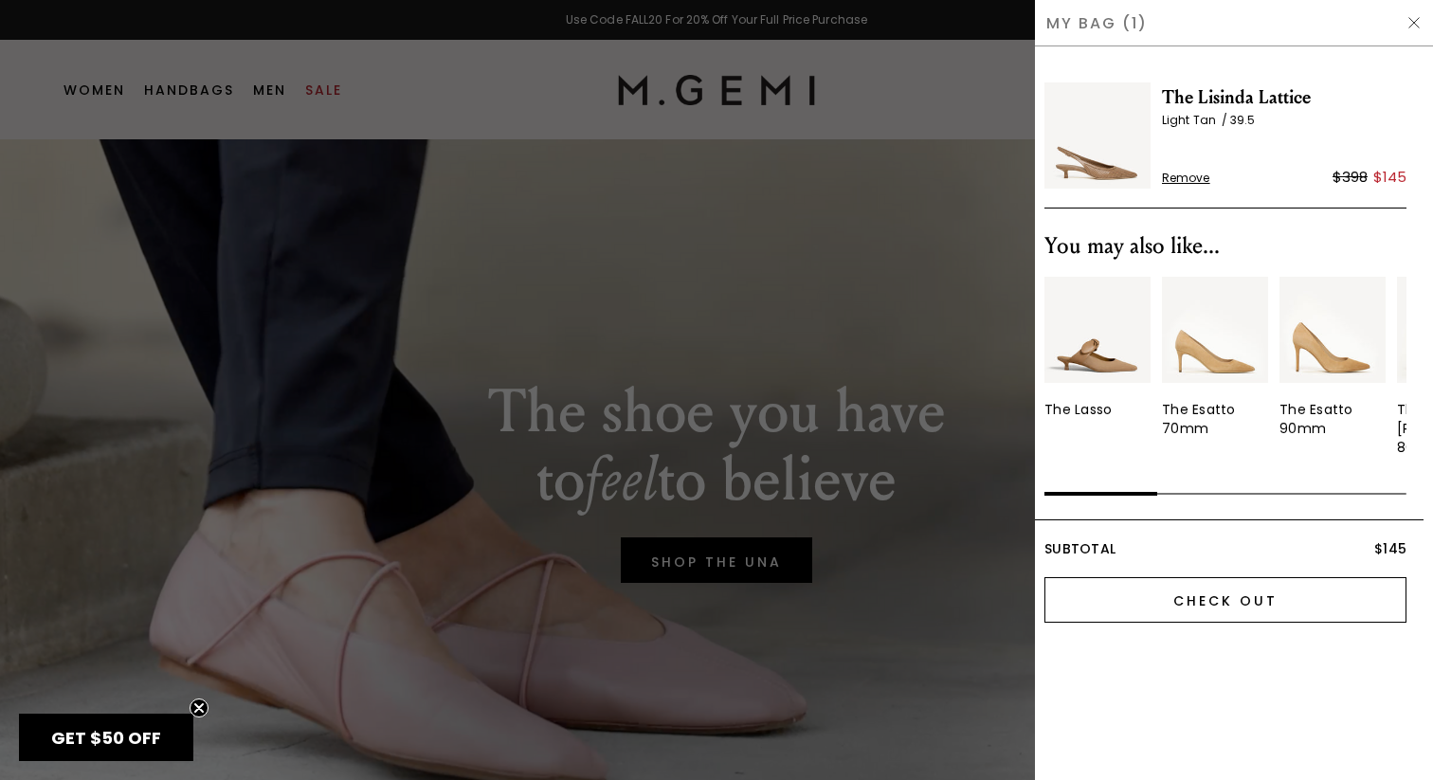
click at [1162, 579] on input "Check Out" at bounding box center [1226, 600] width 362 height 46
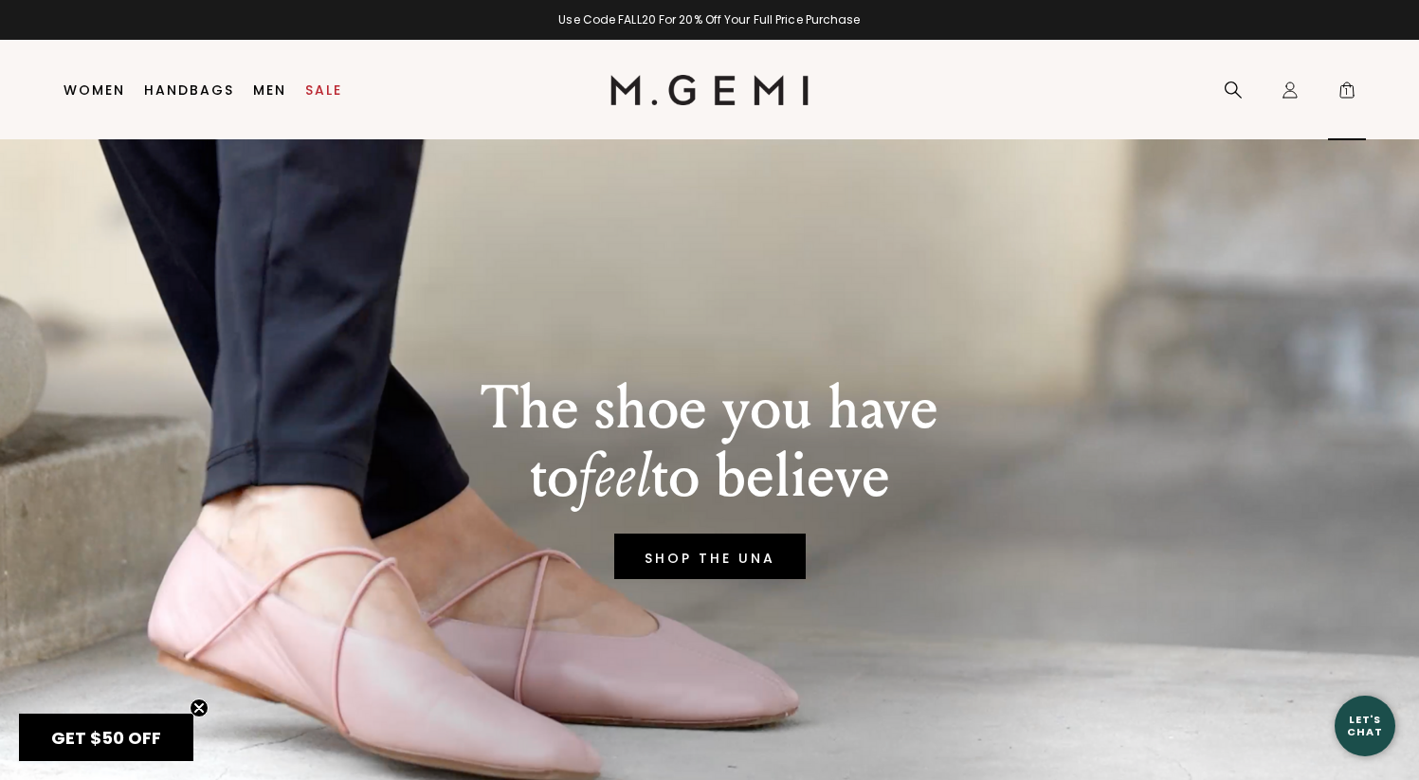
click at [1338, 88] on span "1" at bounding box center [1347, 93] width 19 height 19
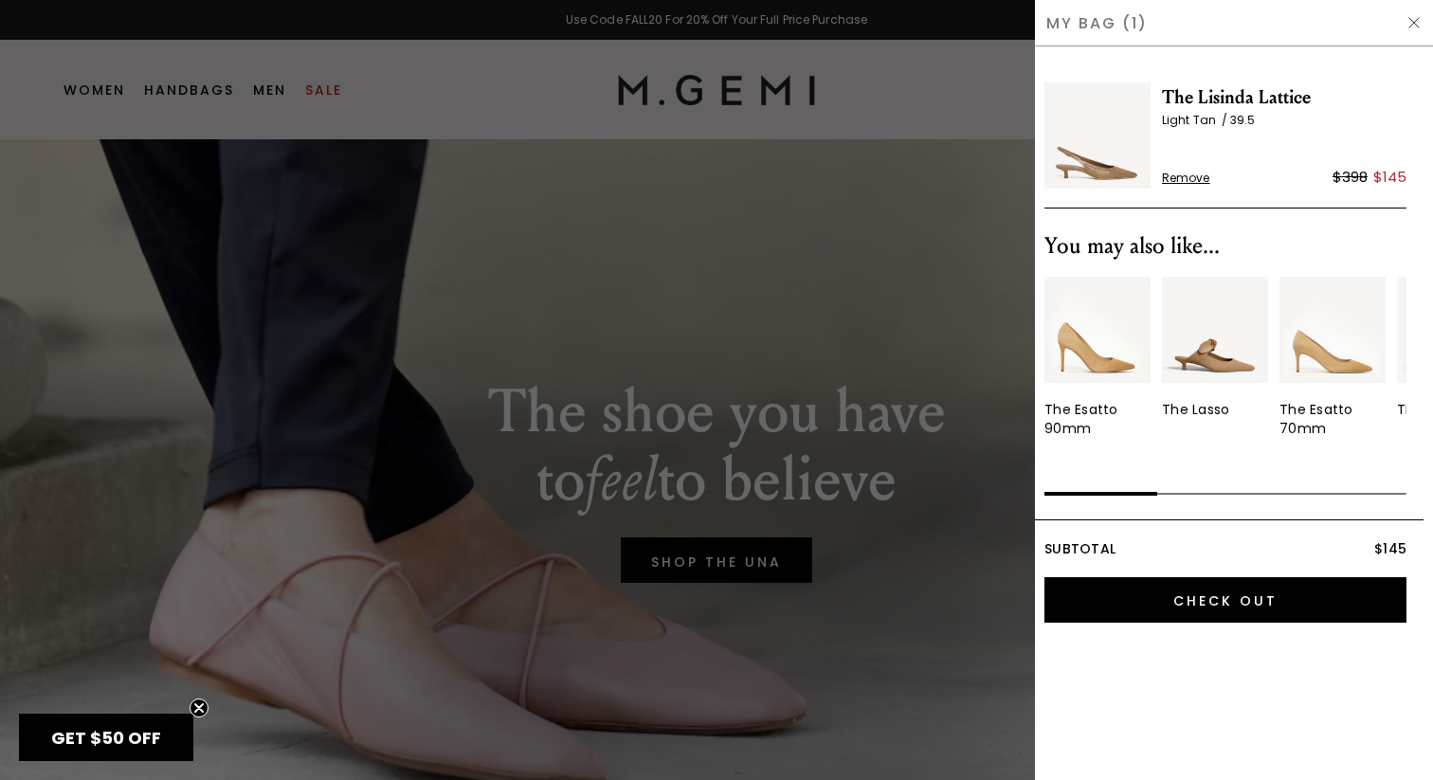
click at [407, 73] on div at bounding box center [716, 390] width 1433 height 780
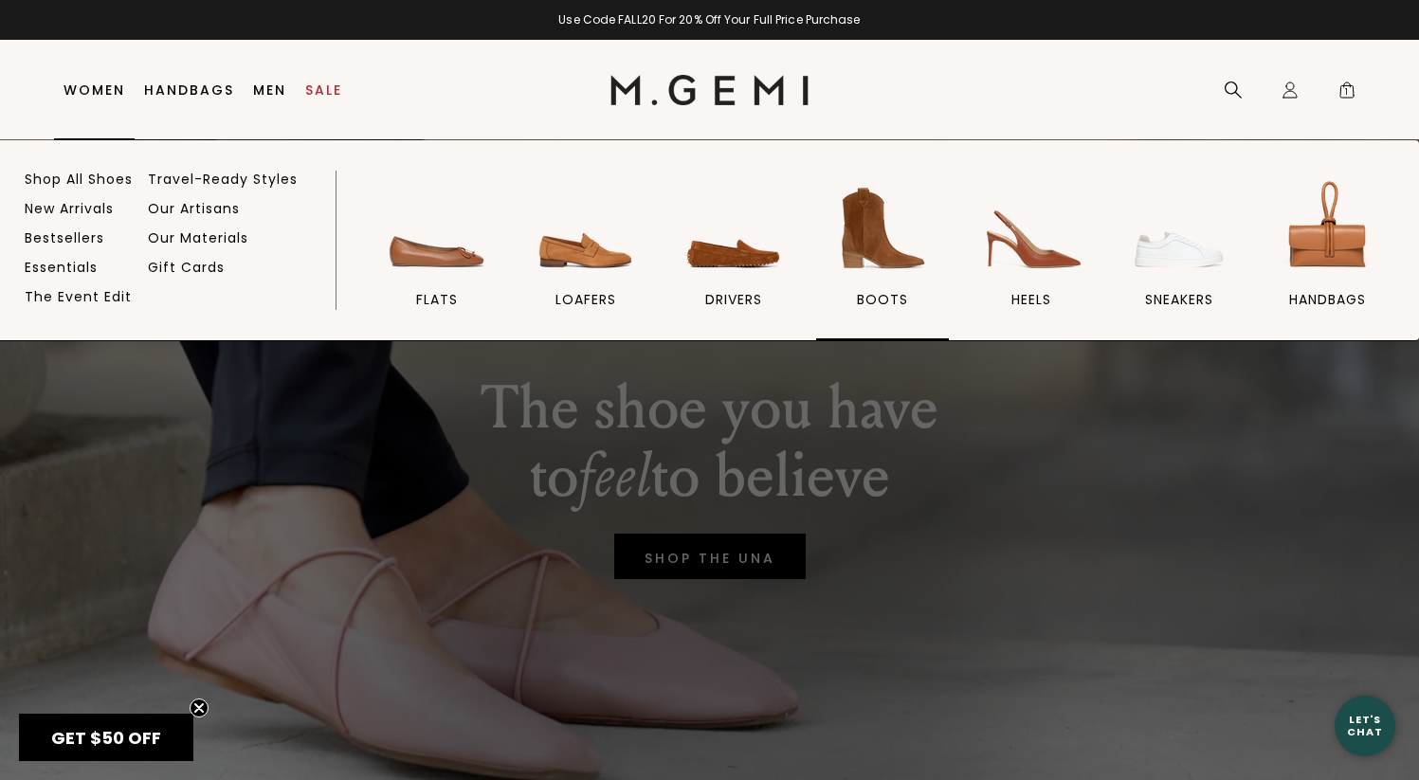
click at [884, 235] on img at bounding box center [882, 228] width 106 height 106
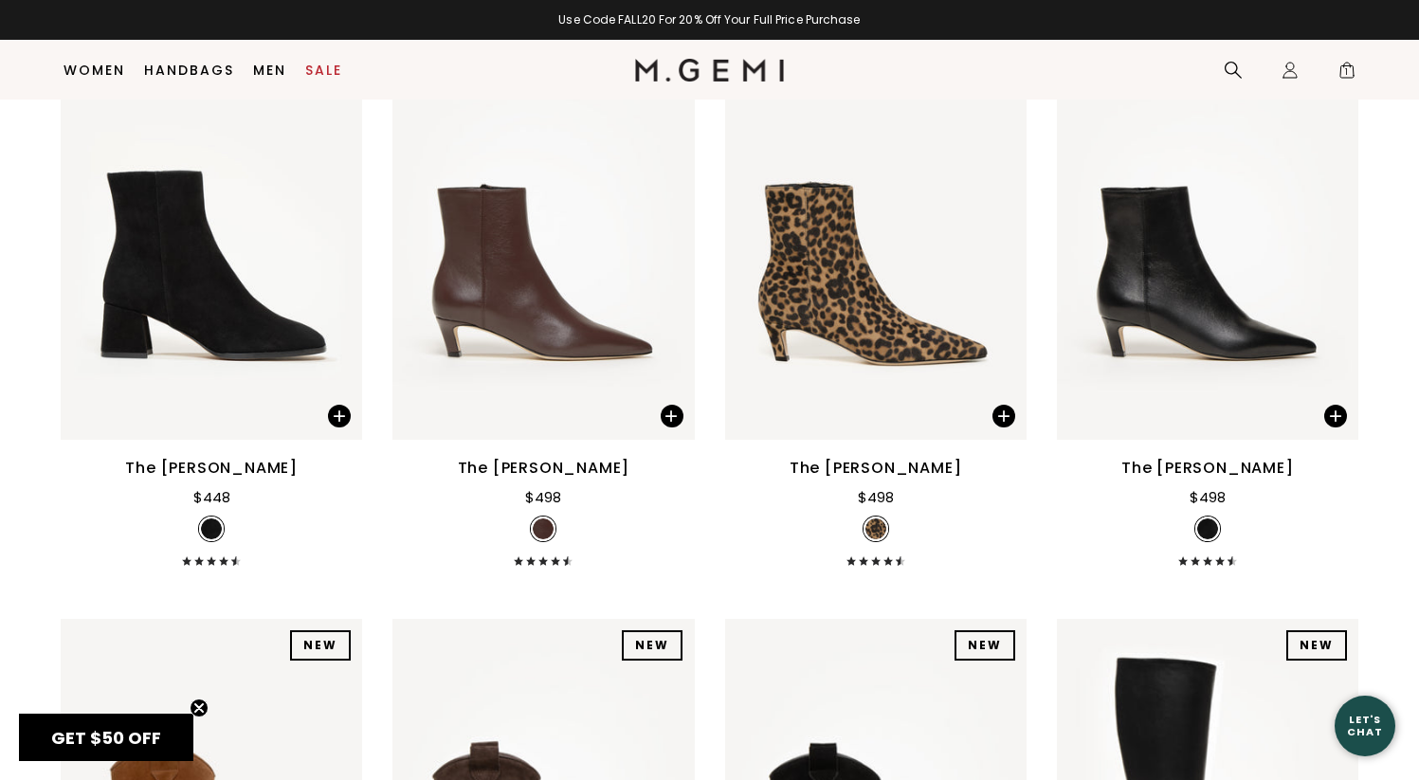
scroll to position [1540, 0]
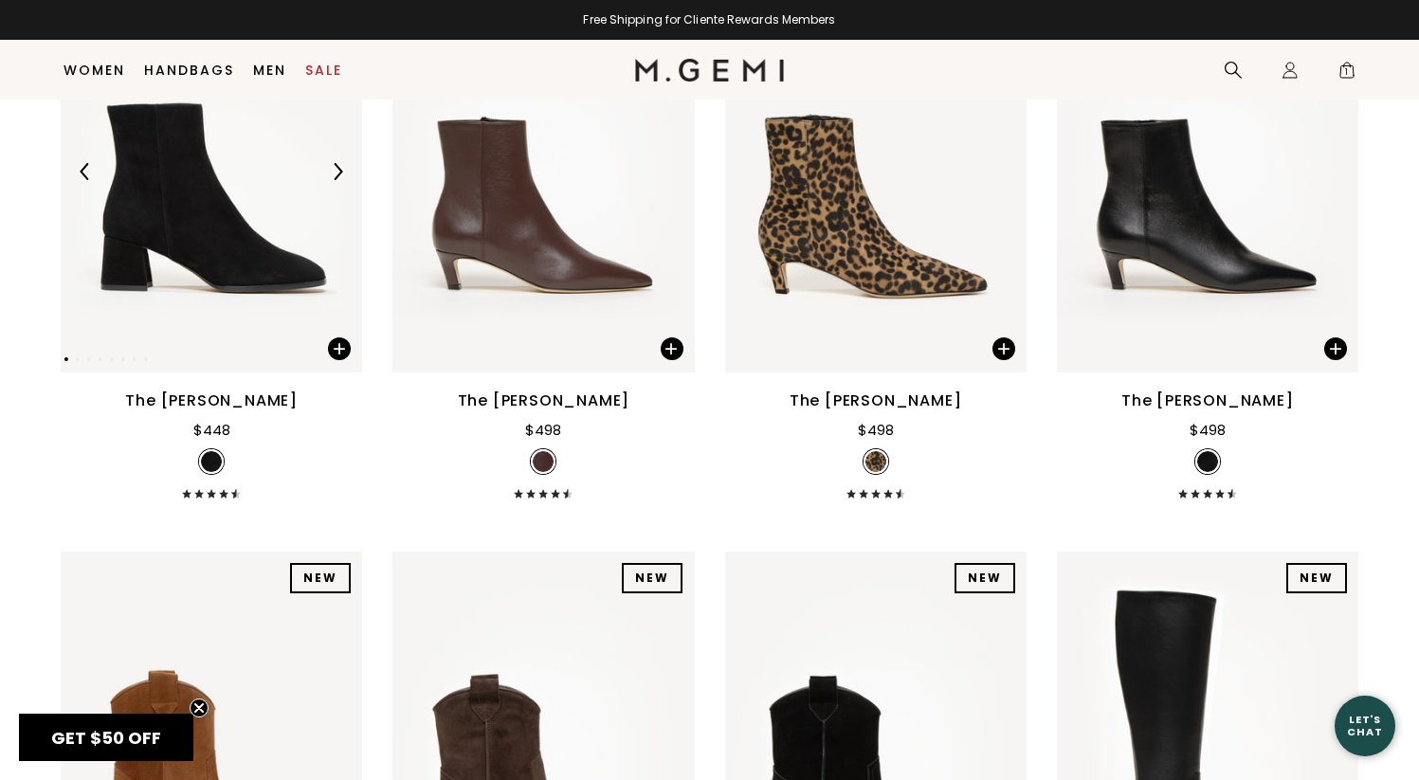
click at [233, 230] on img at bounding box center [211, 172] width 301 height 402
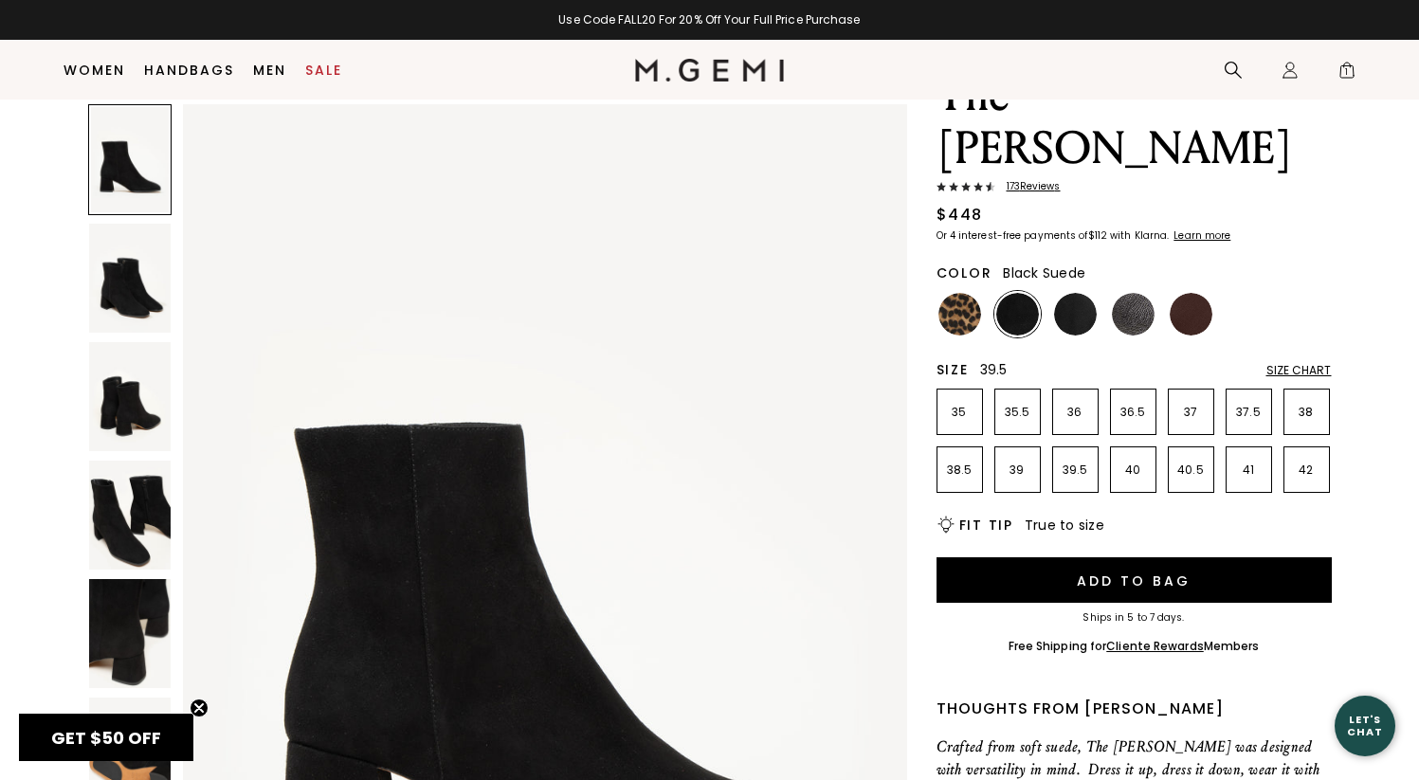
scroll to position [99, 0]
click at [1124, 447] on li "40" at bounding box center [1133, 470] width 46 height 46
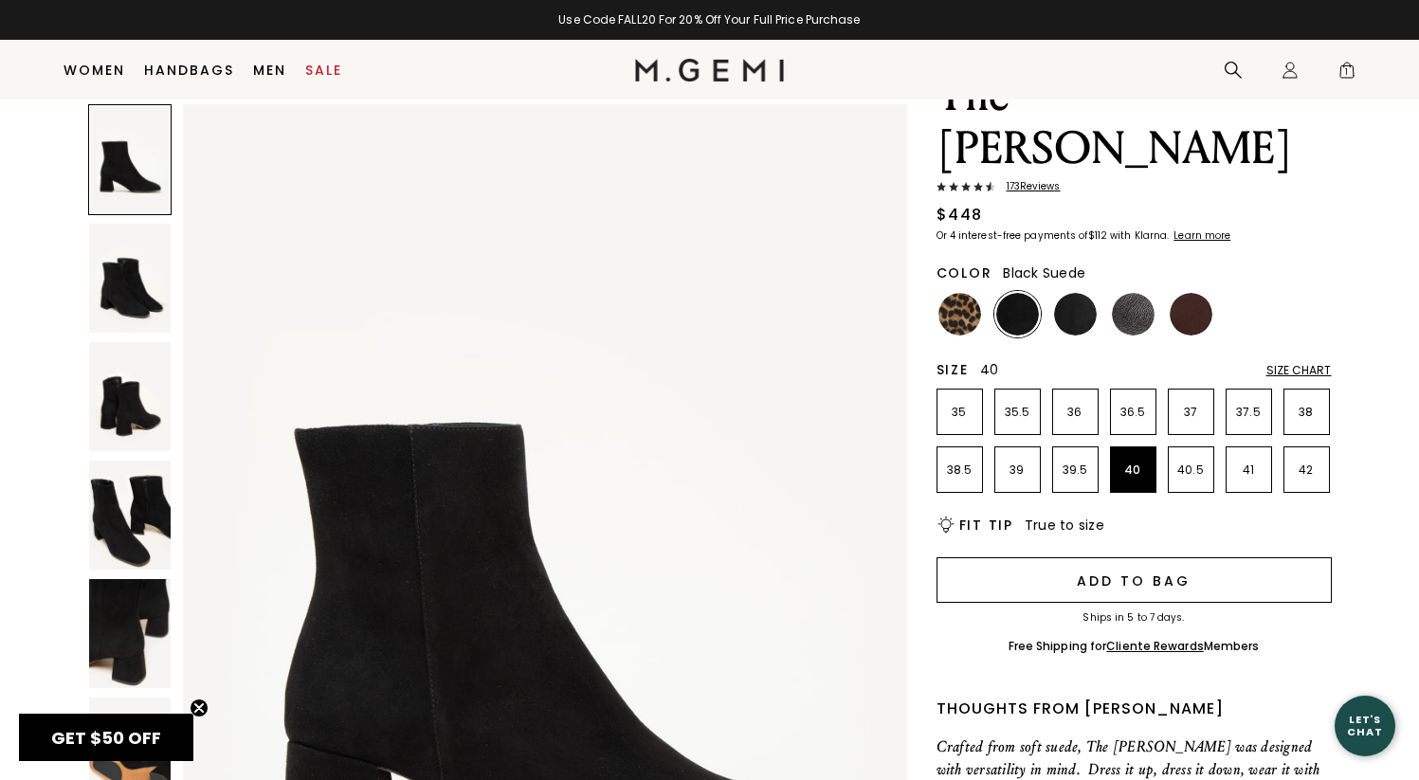
click at [1126, 557] on button "Add to Bag" at bounding box center [1134, 580] width 395 height 46
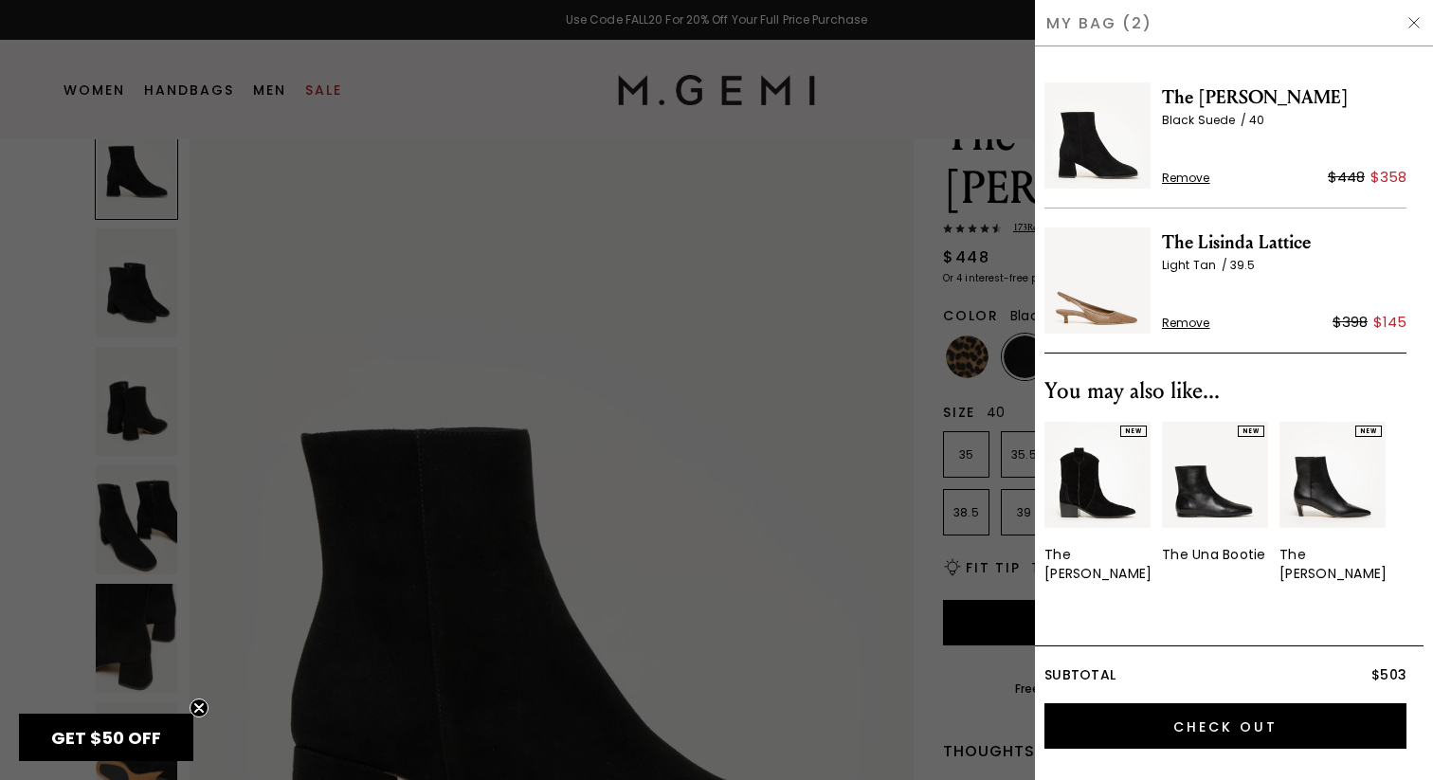
click at [1201, 324] on span "Remove" at bounding box center [1186, 323] width 48 height 15
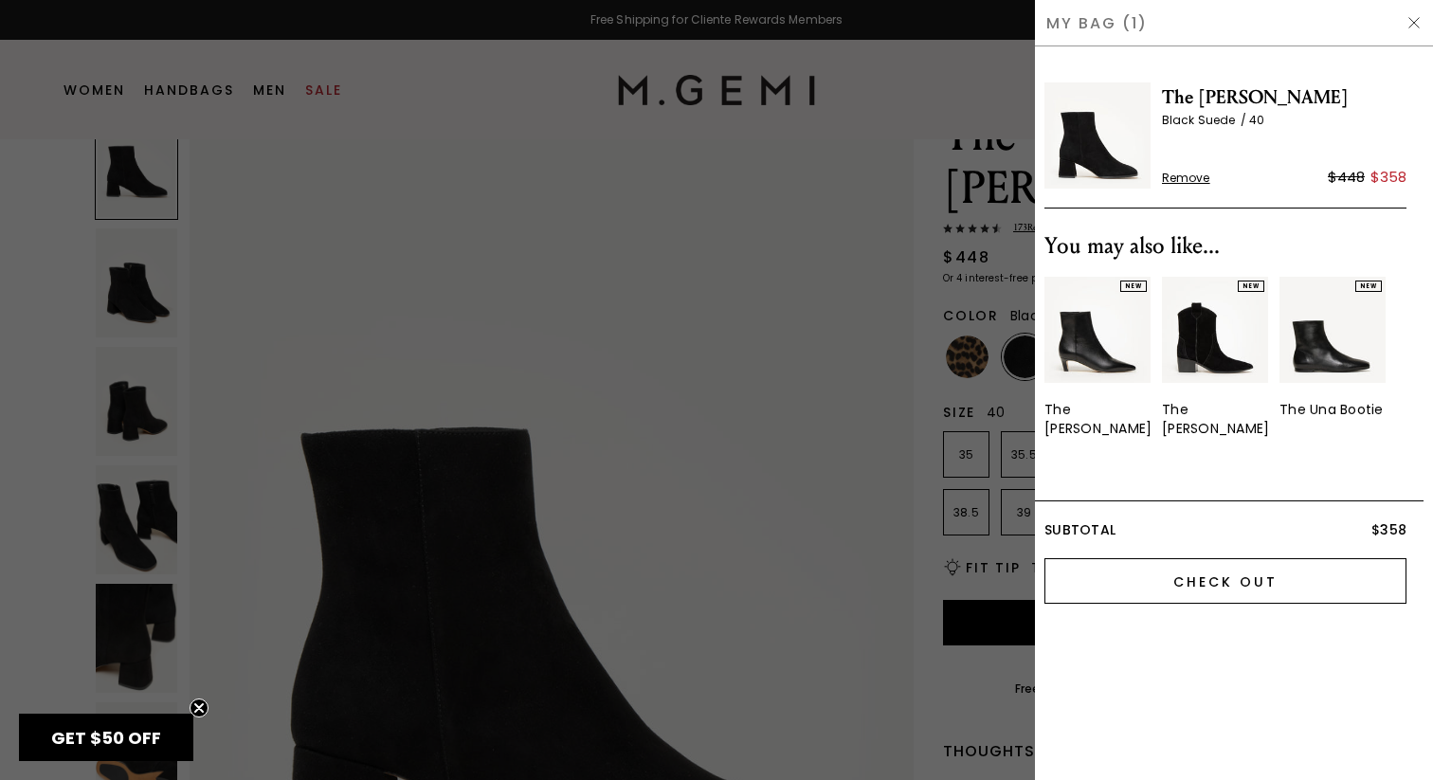
click at [1175, 565] on input "Check Out" at bounding box center [1226, 581] width 362 height 46
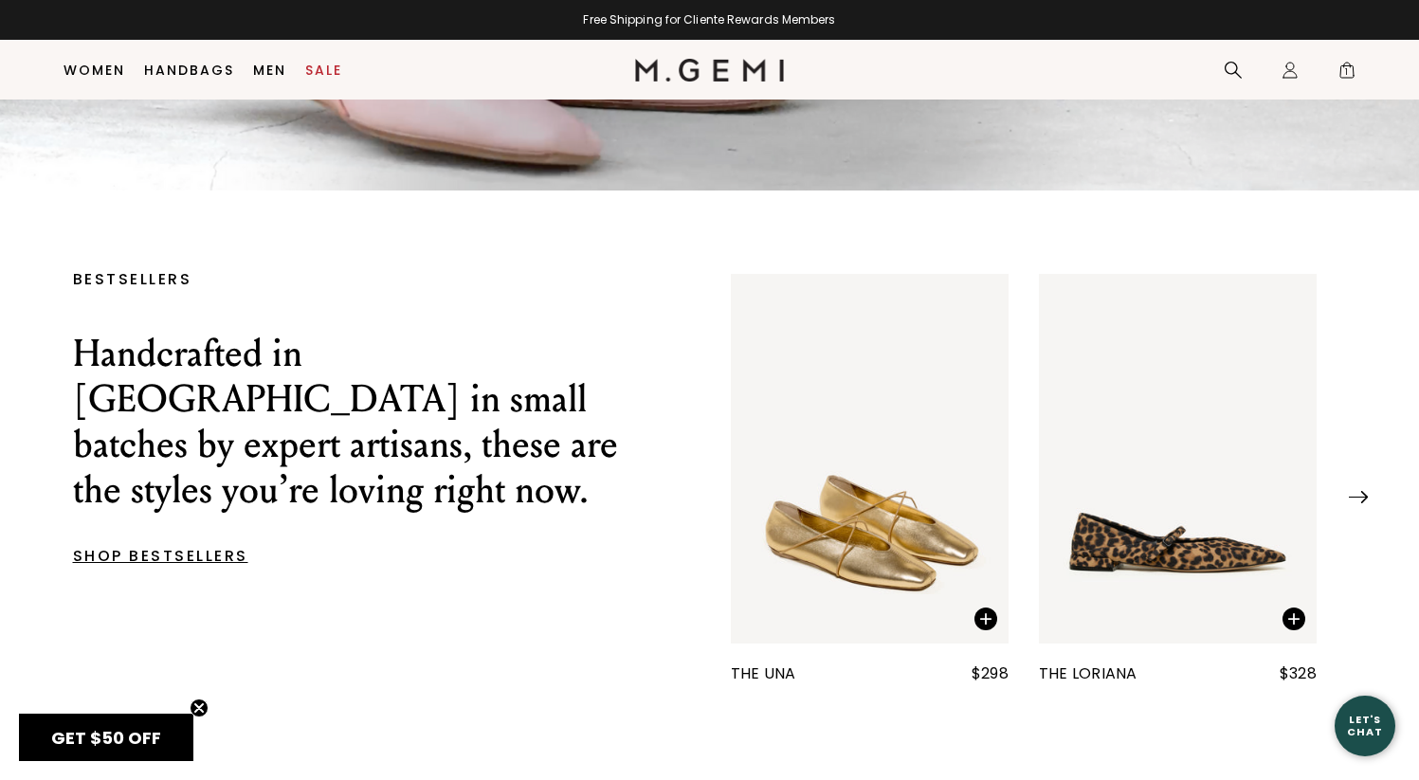
scroll to position [382, 0]
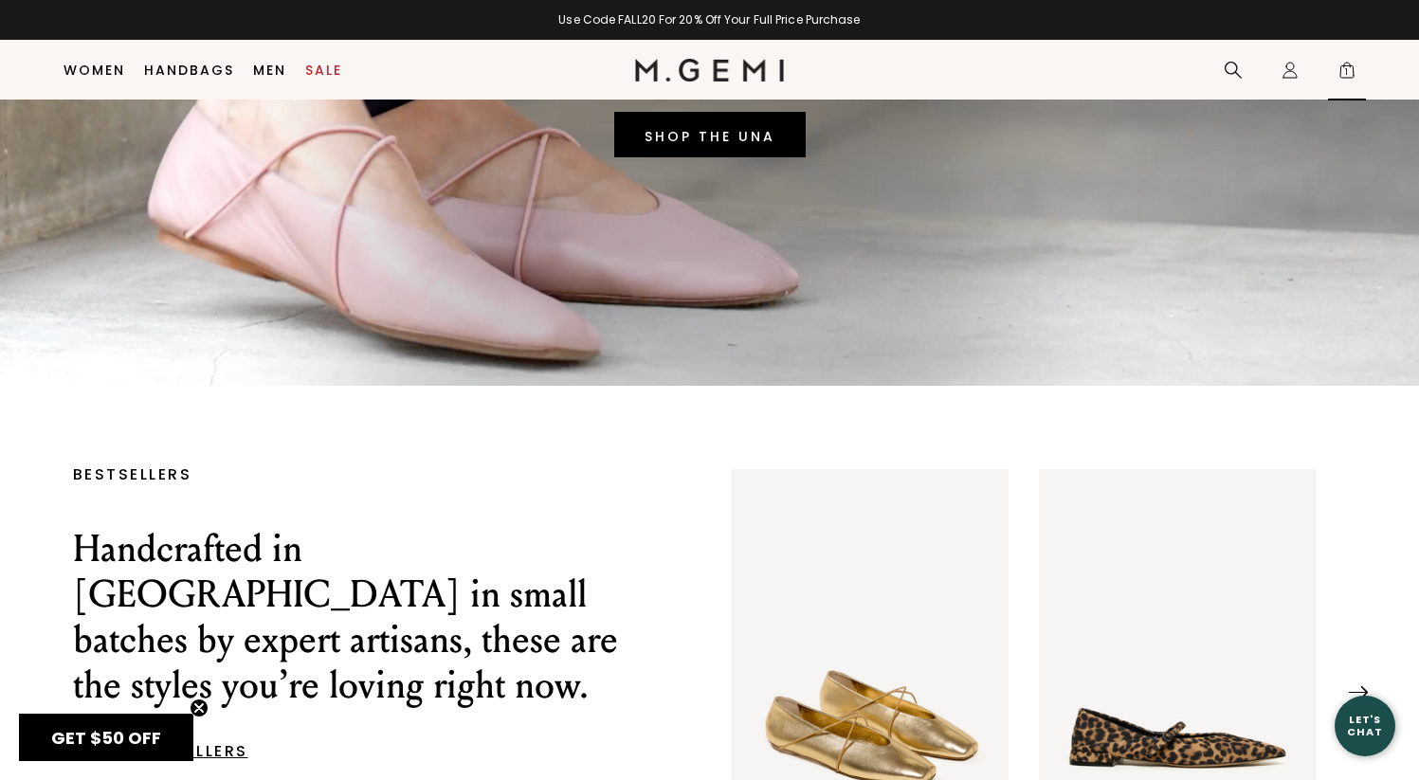
click at [1340, 73] on span "1" at bounding box center [1347, 73] width 19 height 19
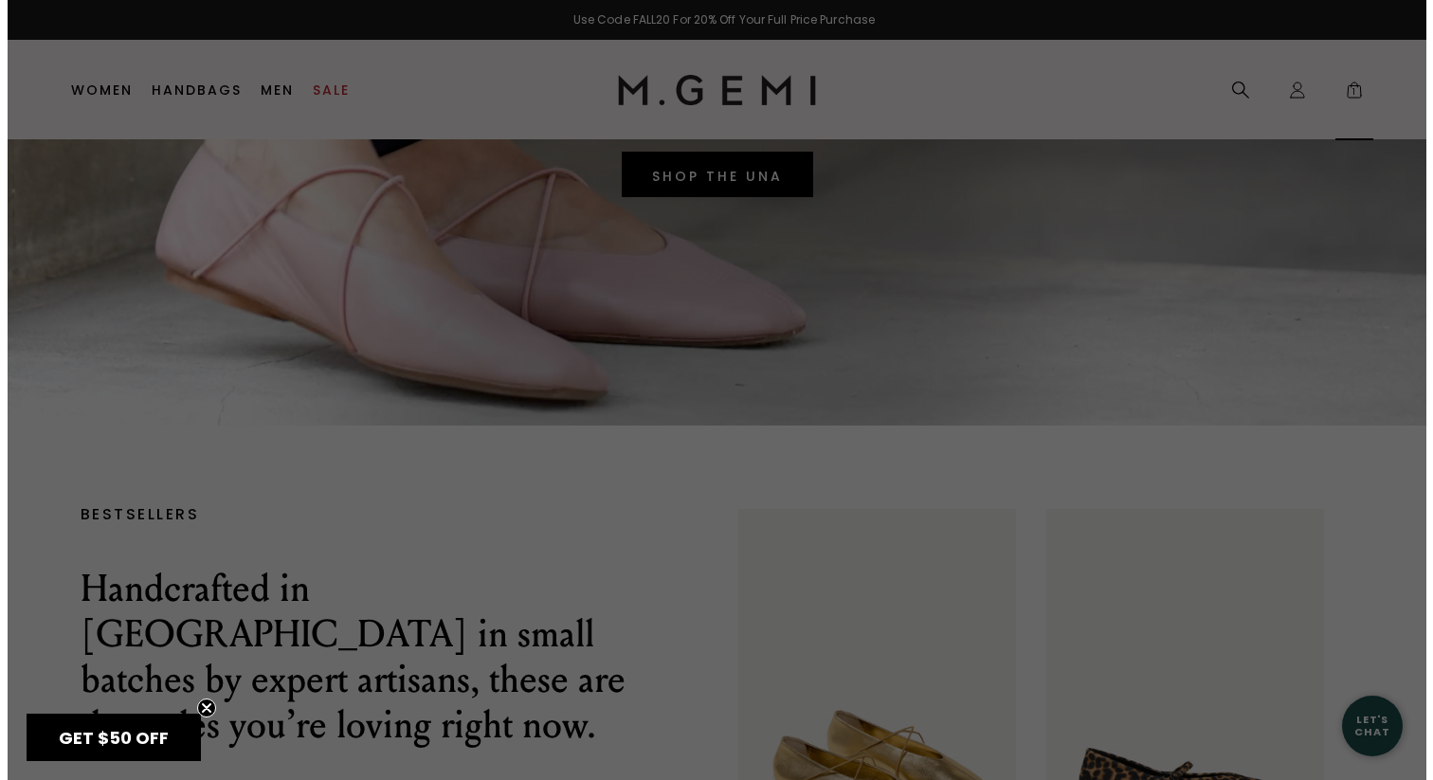
scroll to position [0, 0]
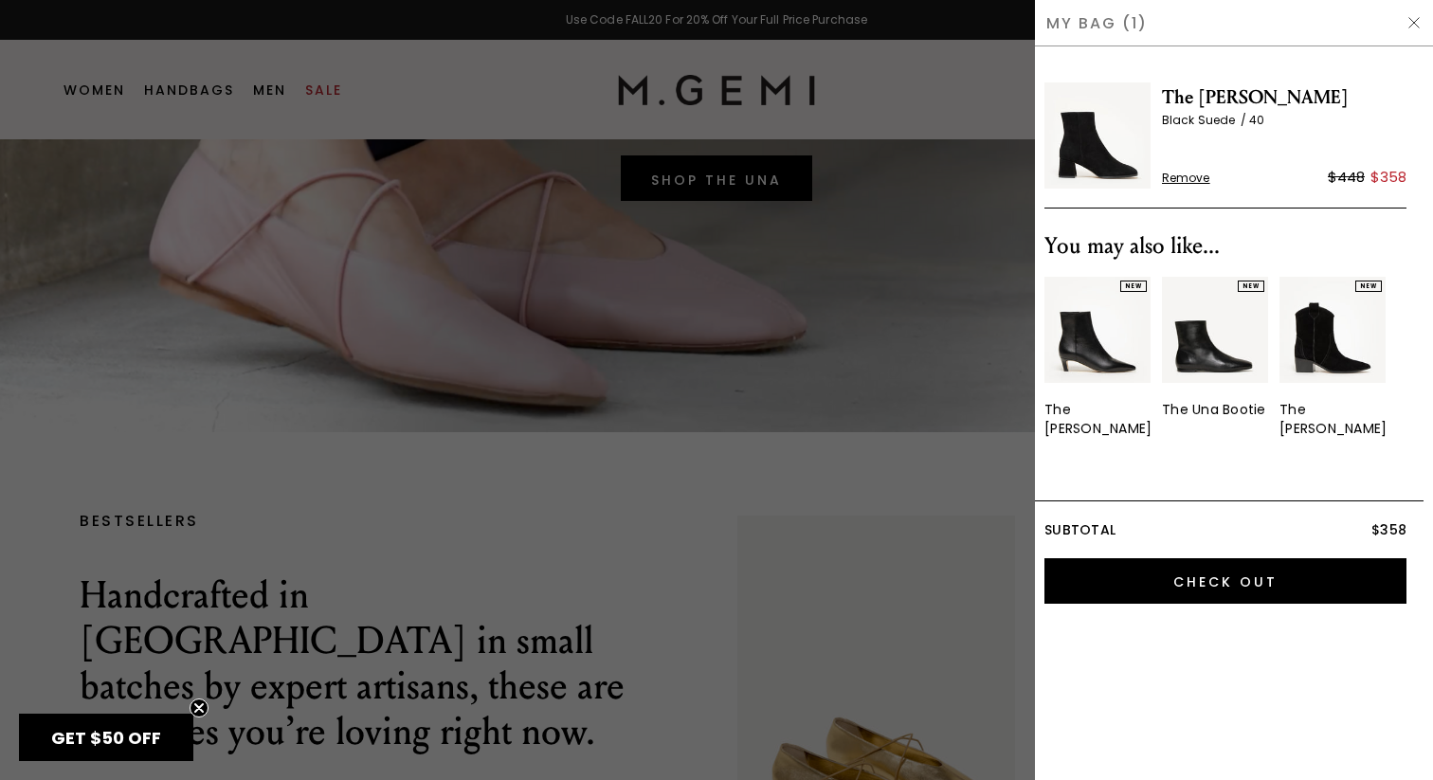
click at [736, 245] on div at bounding box center [716, 390] width 1433 height 780
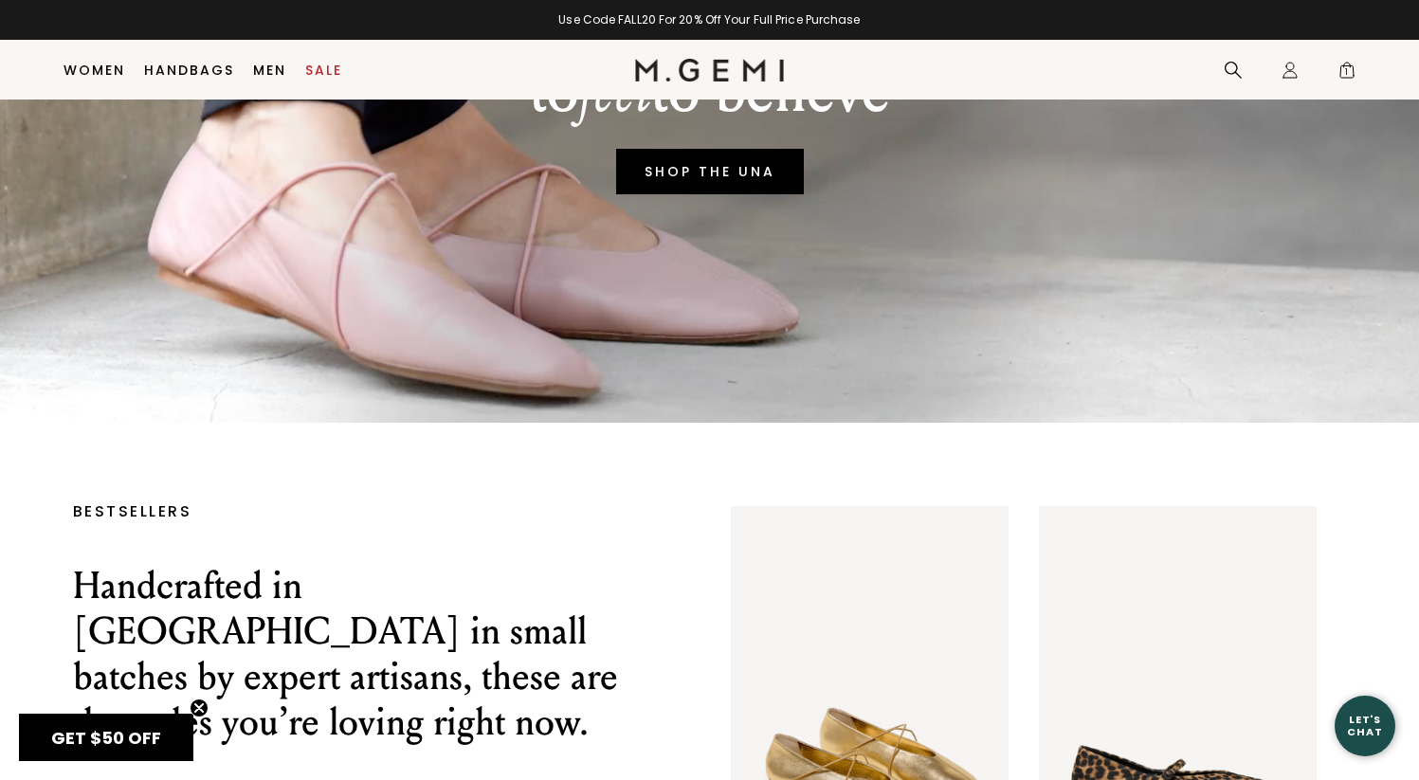
scroll to position [342, 0]
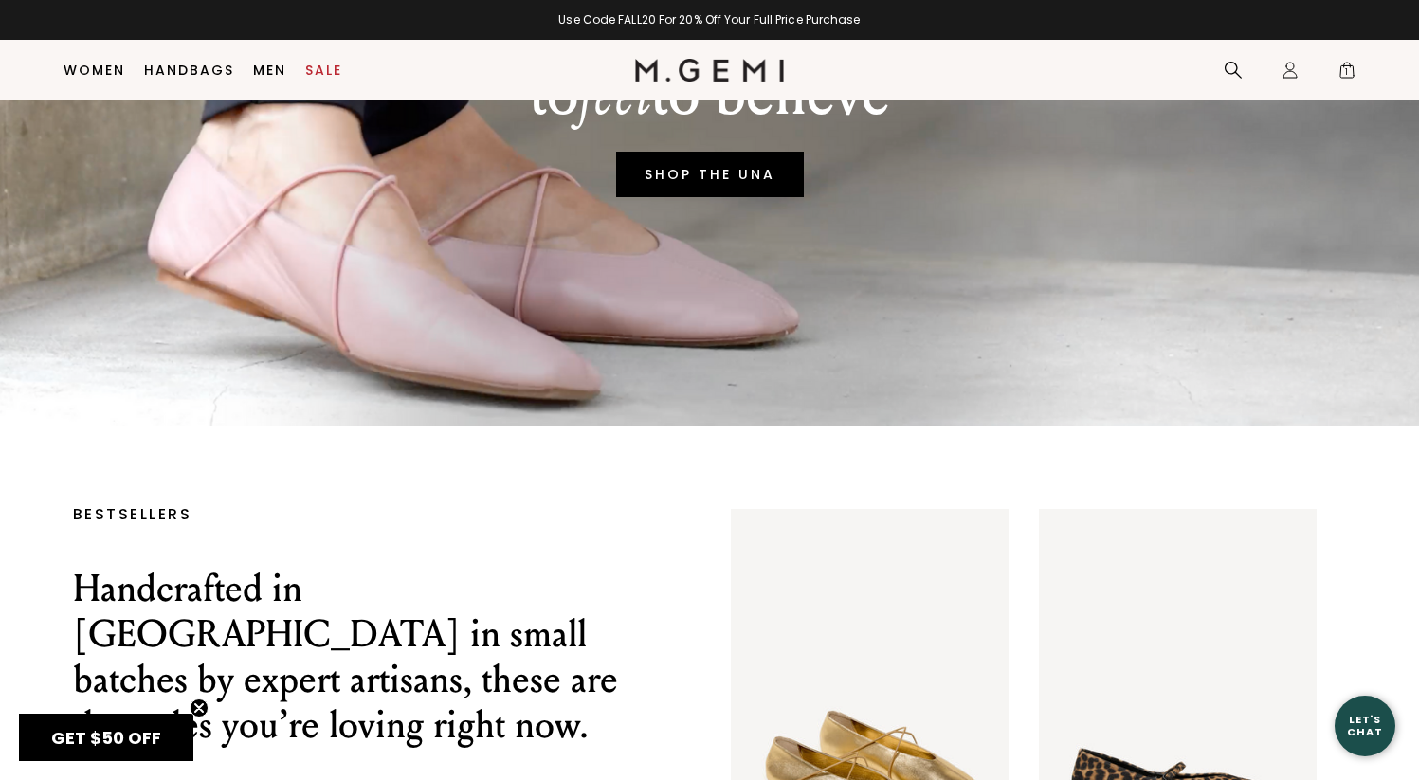
click at [735, 197] on link "SHOP THE UNA" at bounding box center [710, 175] width 188 height 46
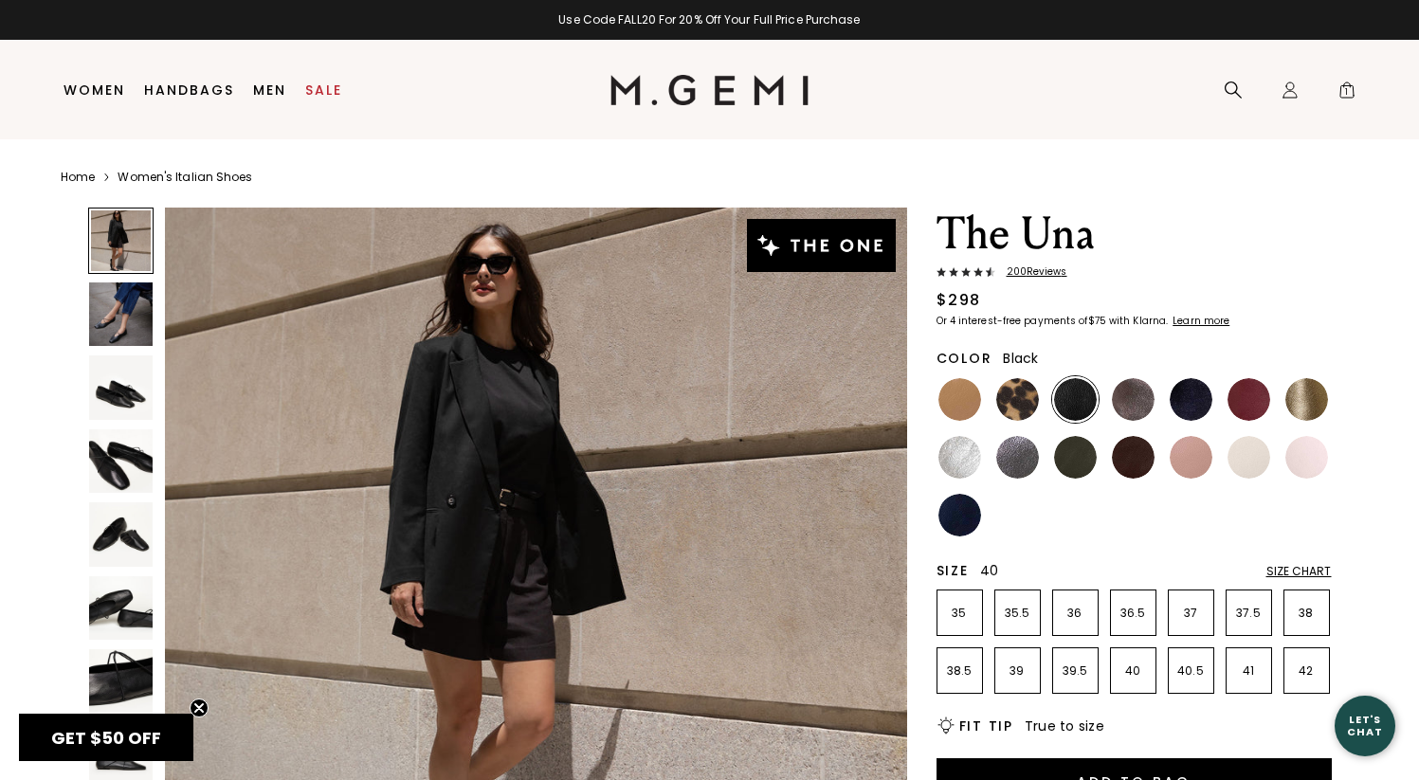
click at [1130, 666] on p "40" at bounding box center [1133, 671] width 45 height 15
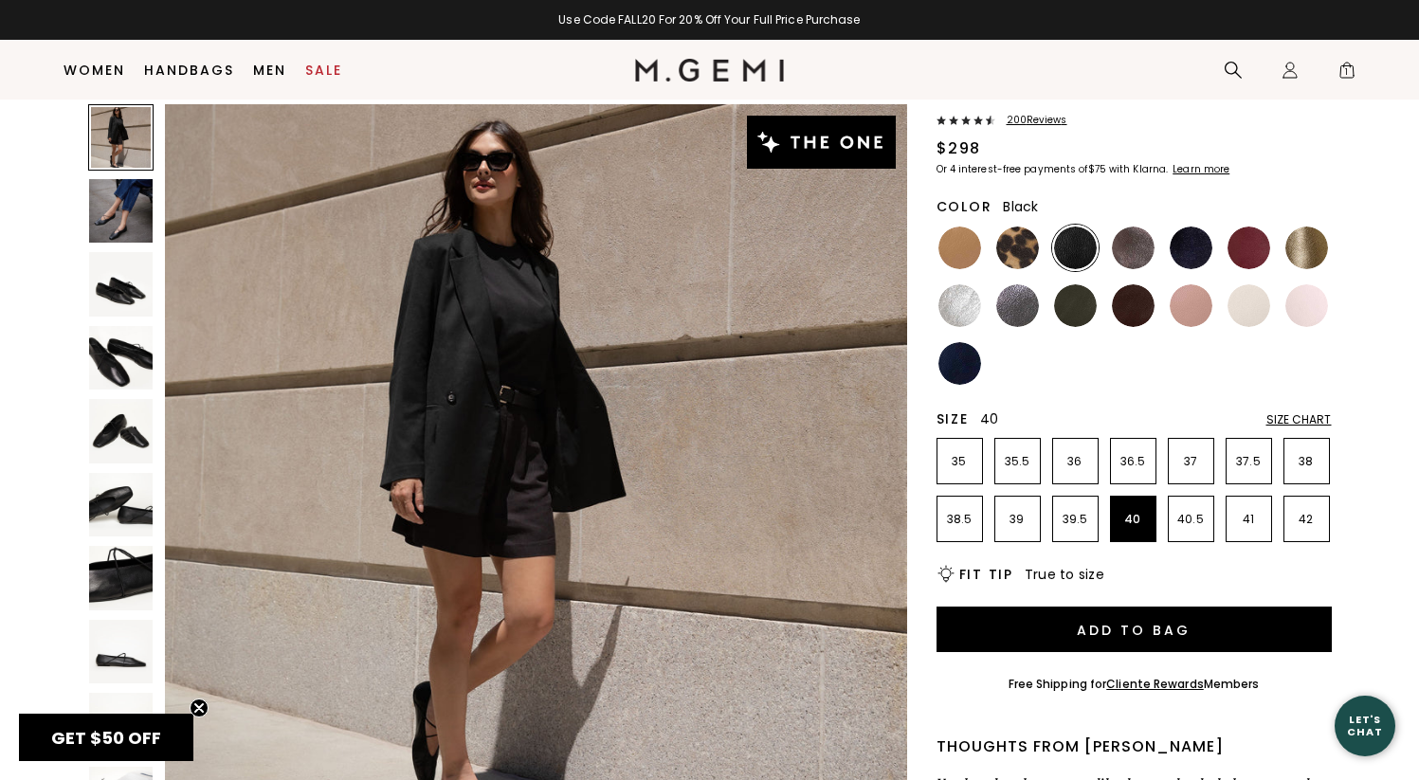
scroll to position [106, 0]
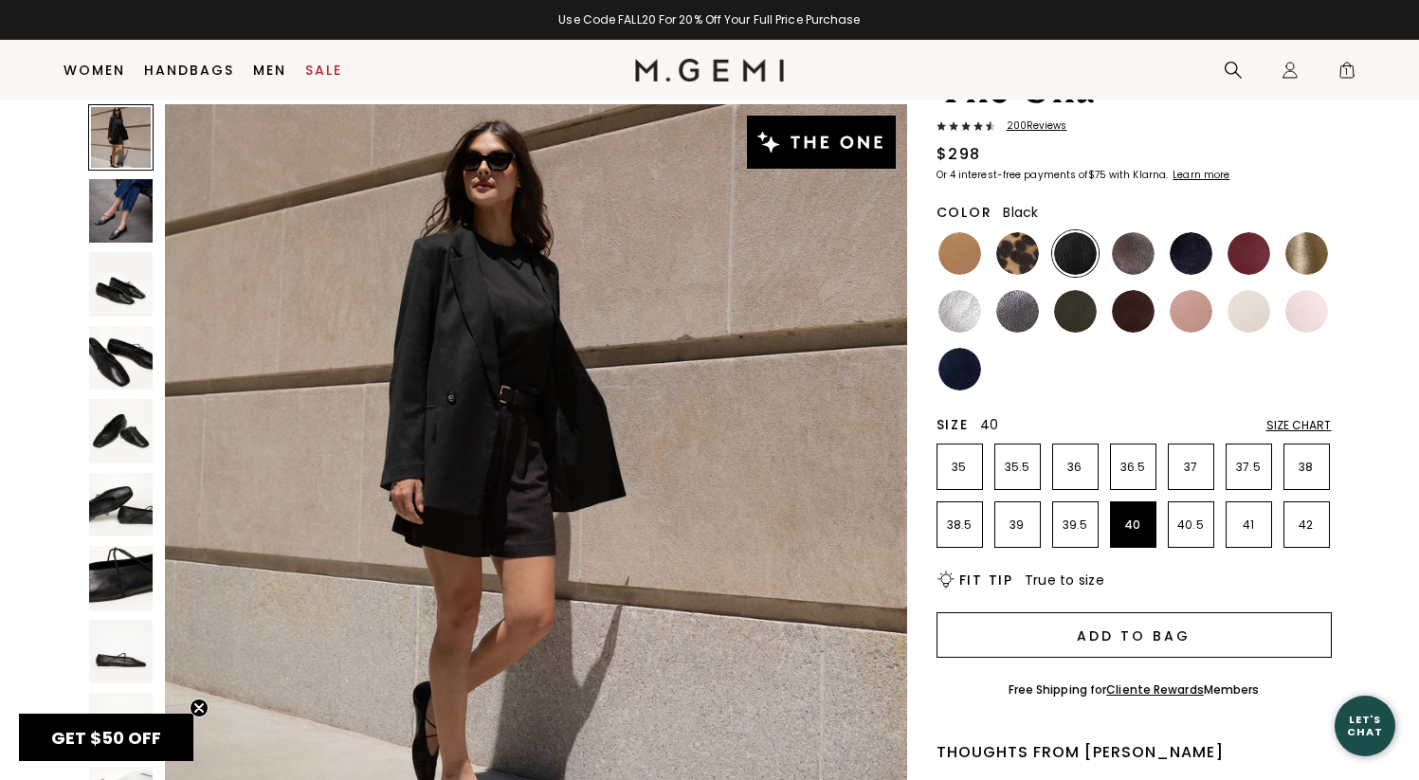
click at [1127, 646] on button "Add to Bag" at bounding box center [1134, 635] width 395 height 46
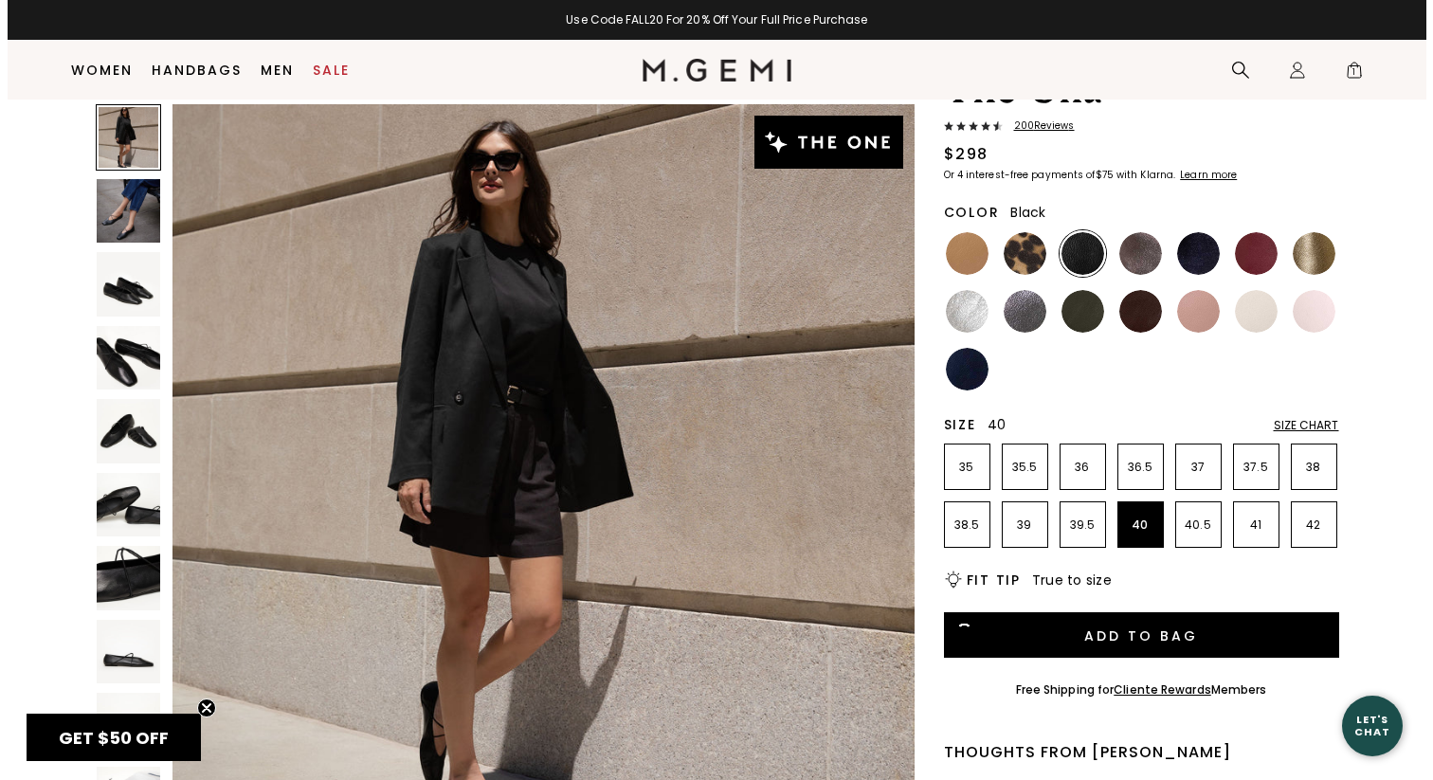
scroll to position [0, 0]
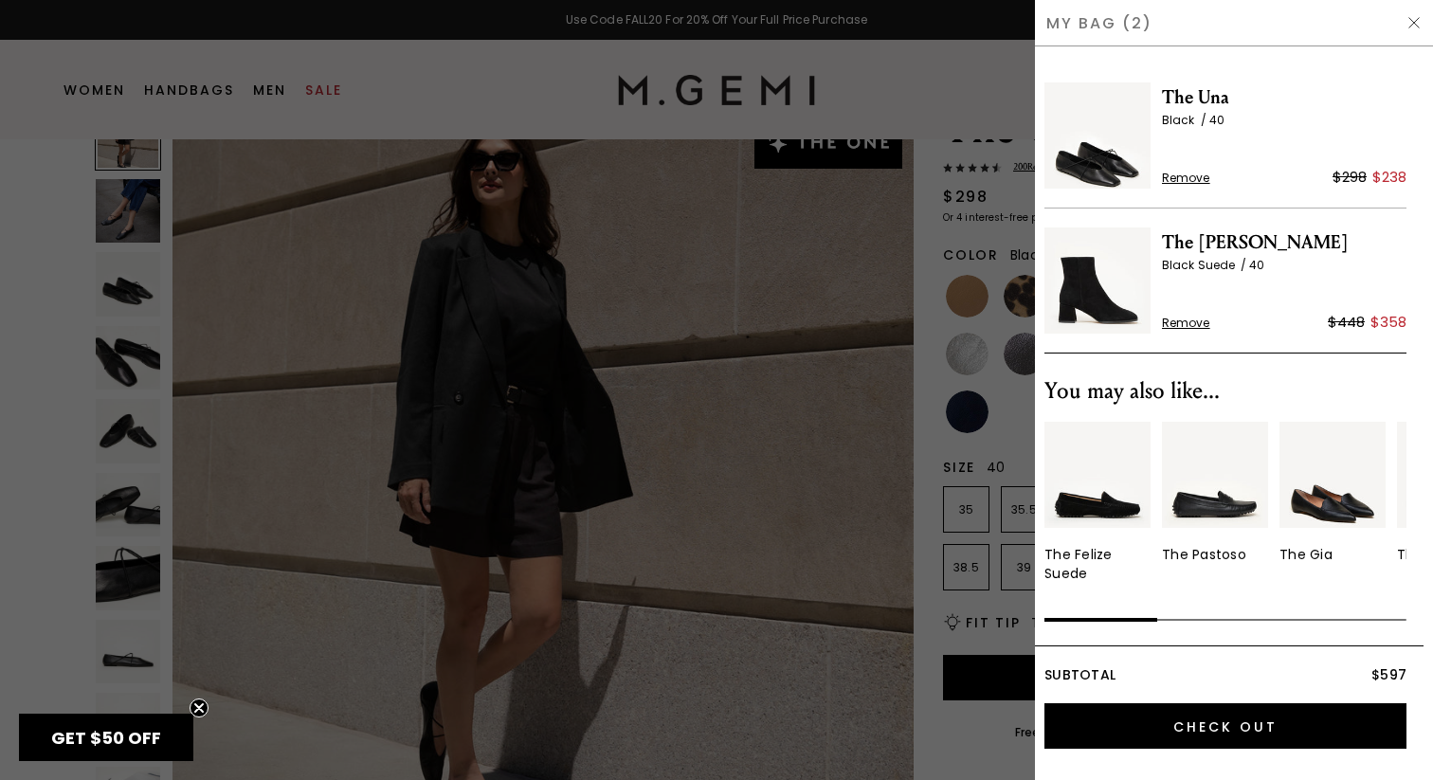
click at [1190, 320] on span "Remove" at bounding box center [1186, 323] width 48 height 15
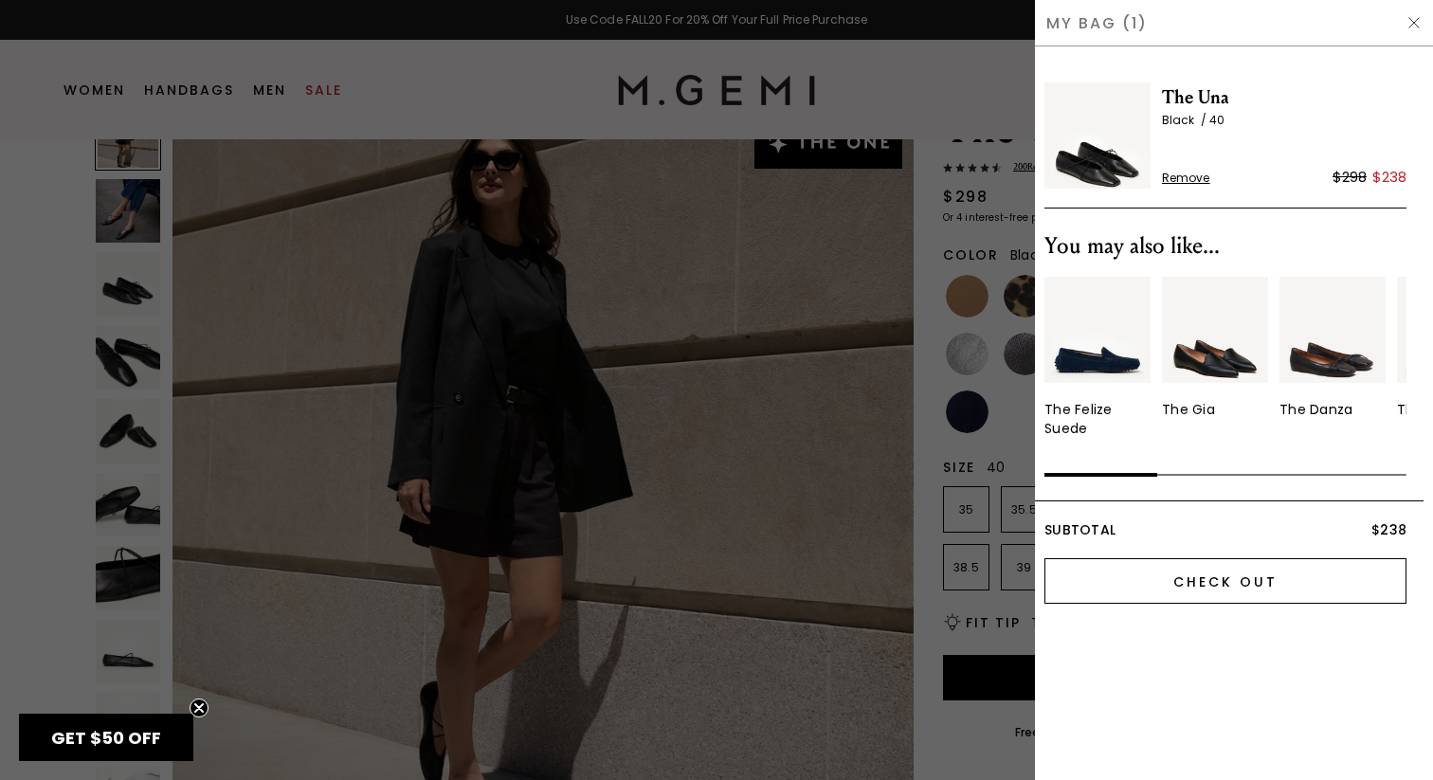
click at [1140, 578] on input "Check Out" at bounding box center [1226, 581] width 362 height 46
